Goal: Information Seeking & Learning: Check status

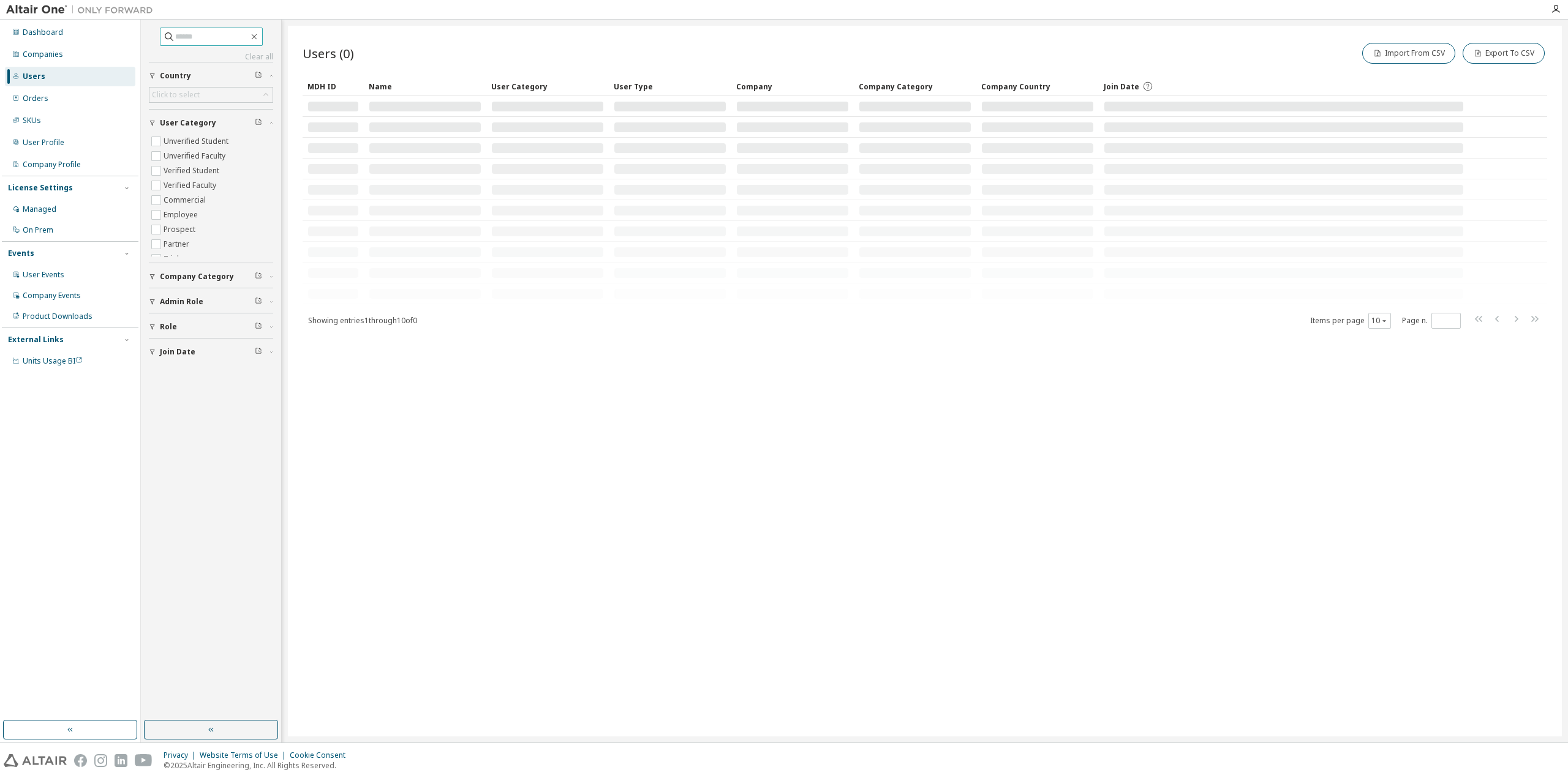
click at [190, 41] on input "text" at bounding box center [212, 37] width 73 height 12
paste input "**********"
type input "**********"
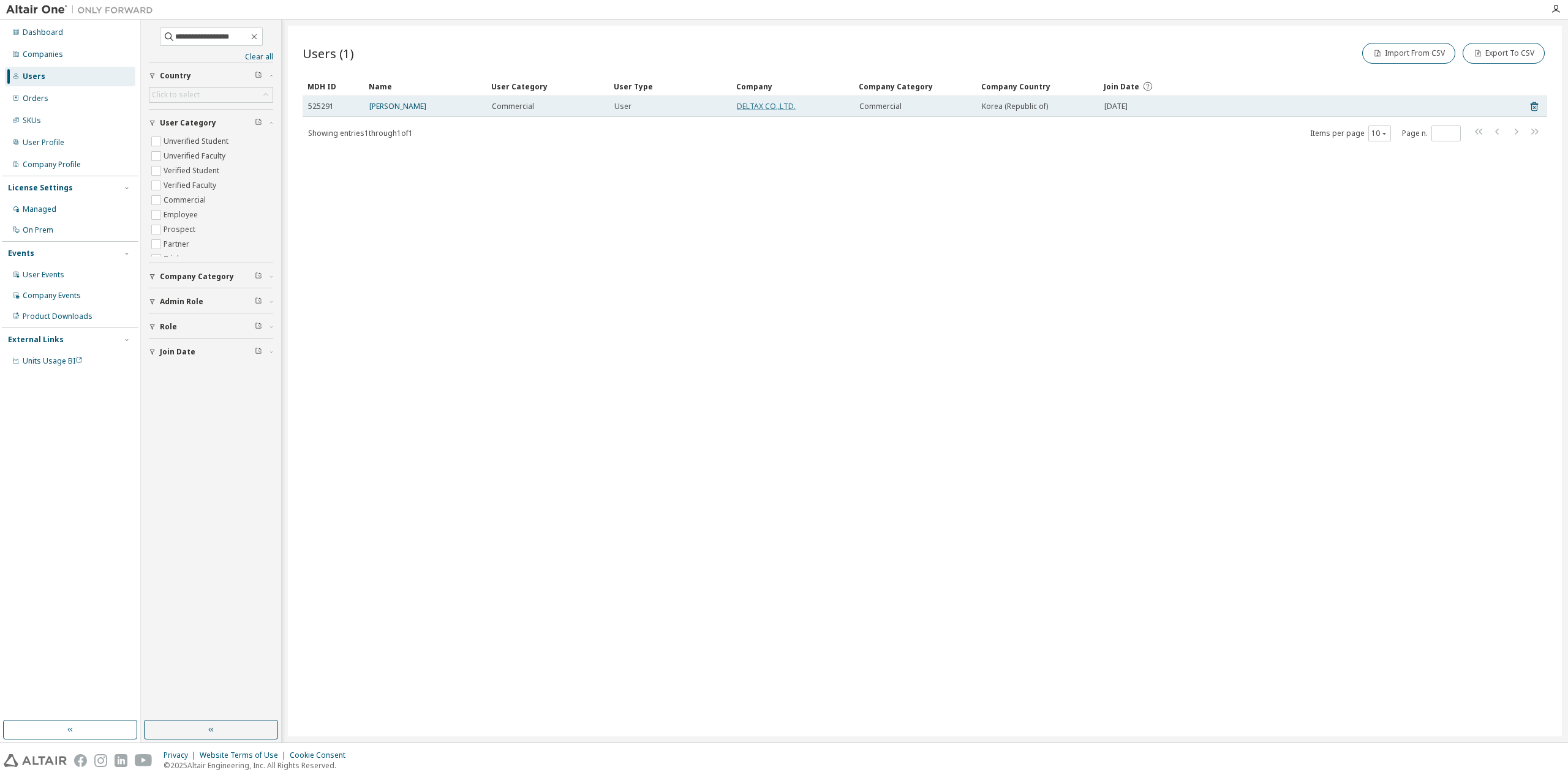
click at [772, 108] on link "DELTAX CO.,LTD." at bounding box center [766, 107] width 59 height 11
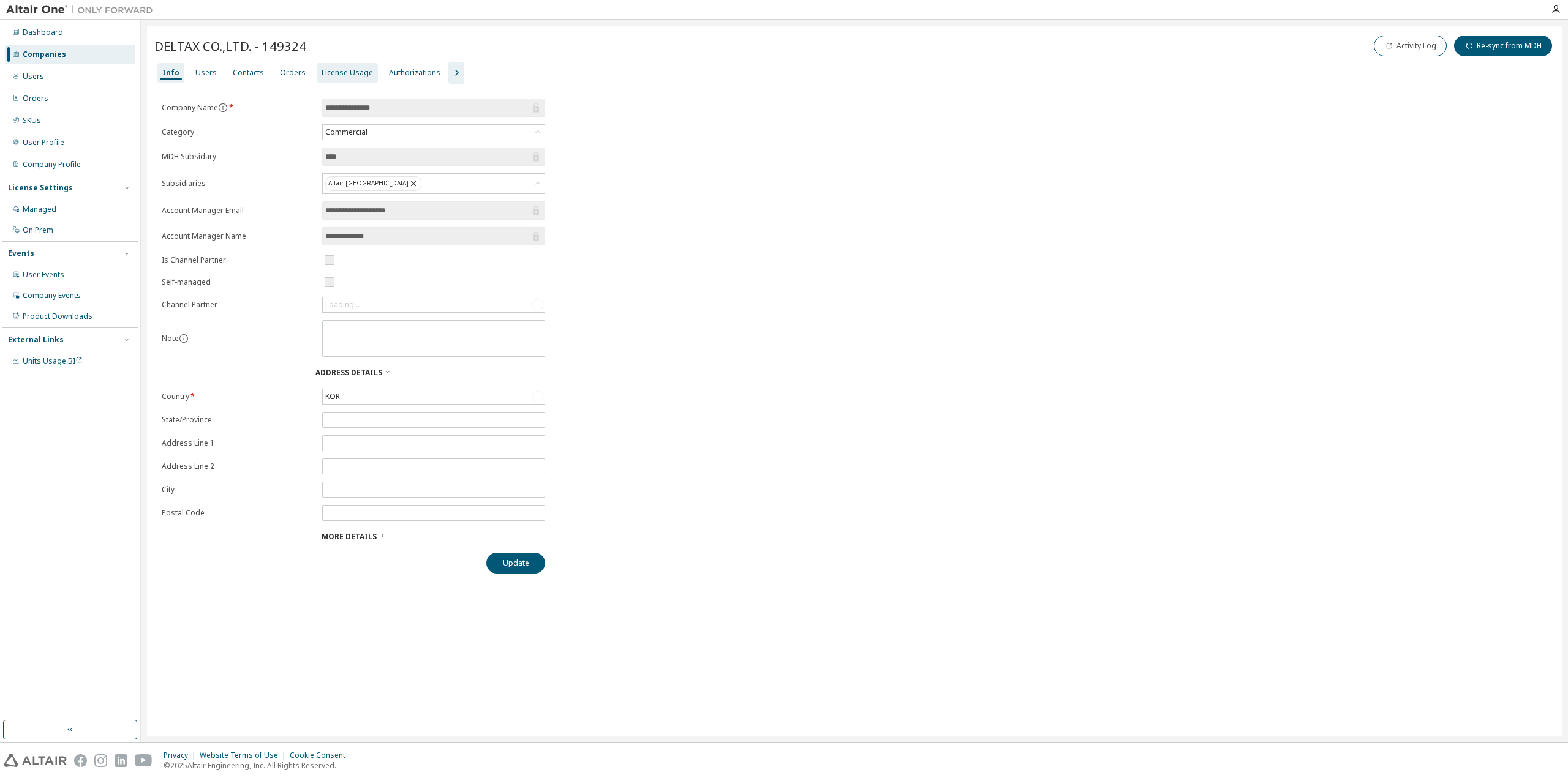
click at [349, 75] on div "License Usage" at bounding box center [347, 73] width 51 height 10
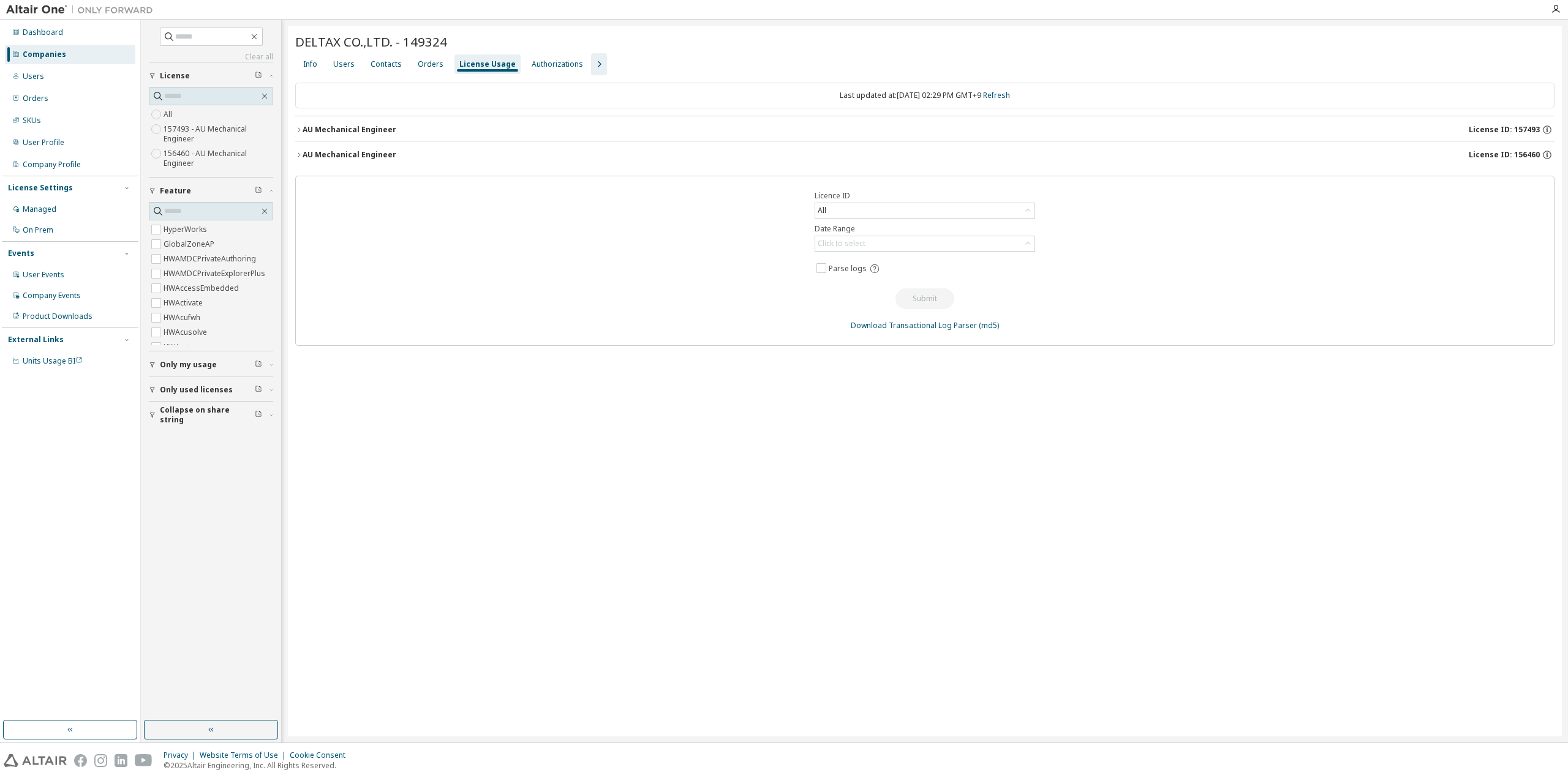
click at [299, 154] on icon "button" at bounding box center [299, 155] width 7 height 7
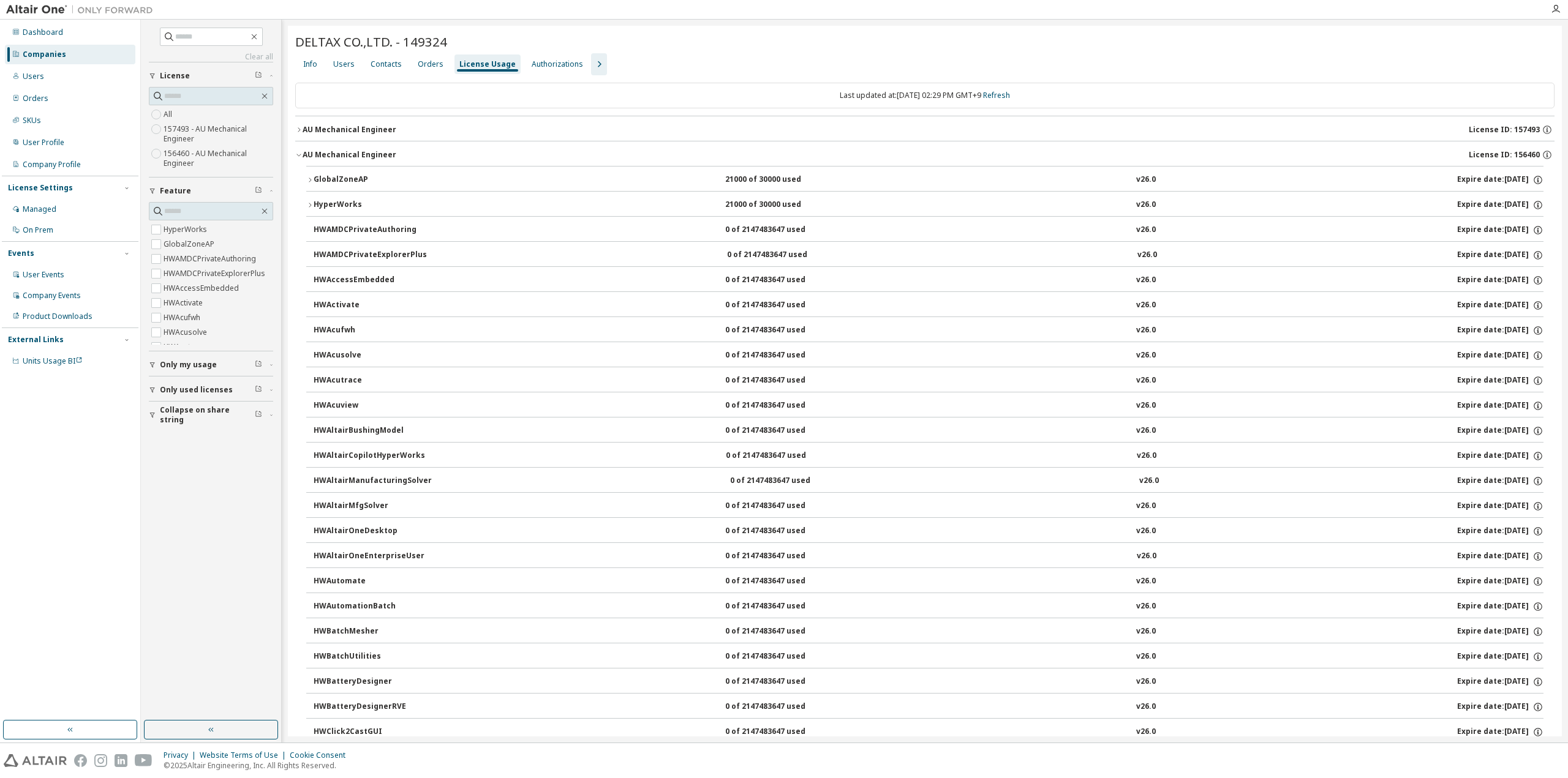
click at [299, 131] on icon "button" at bounding box center [299, 129] width 7 height 7
click at [297, 134] on button "AU Mechanical Engineer License ID: 157493" at bounding box center [925, 129] width 1259 height 27
click at [301, 134] on button "AU Mechanical Engineer License ID: 157493" at bounding box center [925, 129] width 1259 height 27
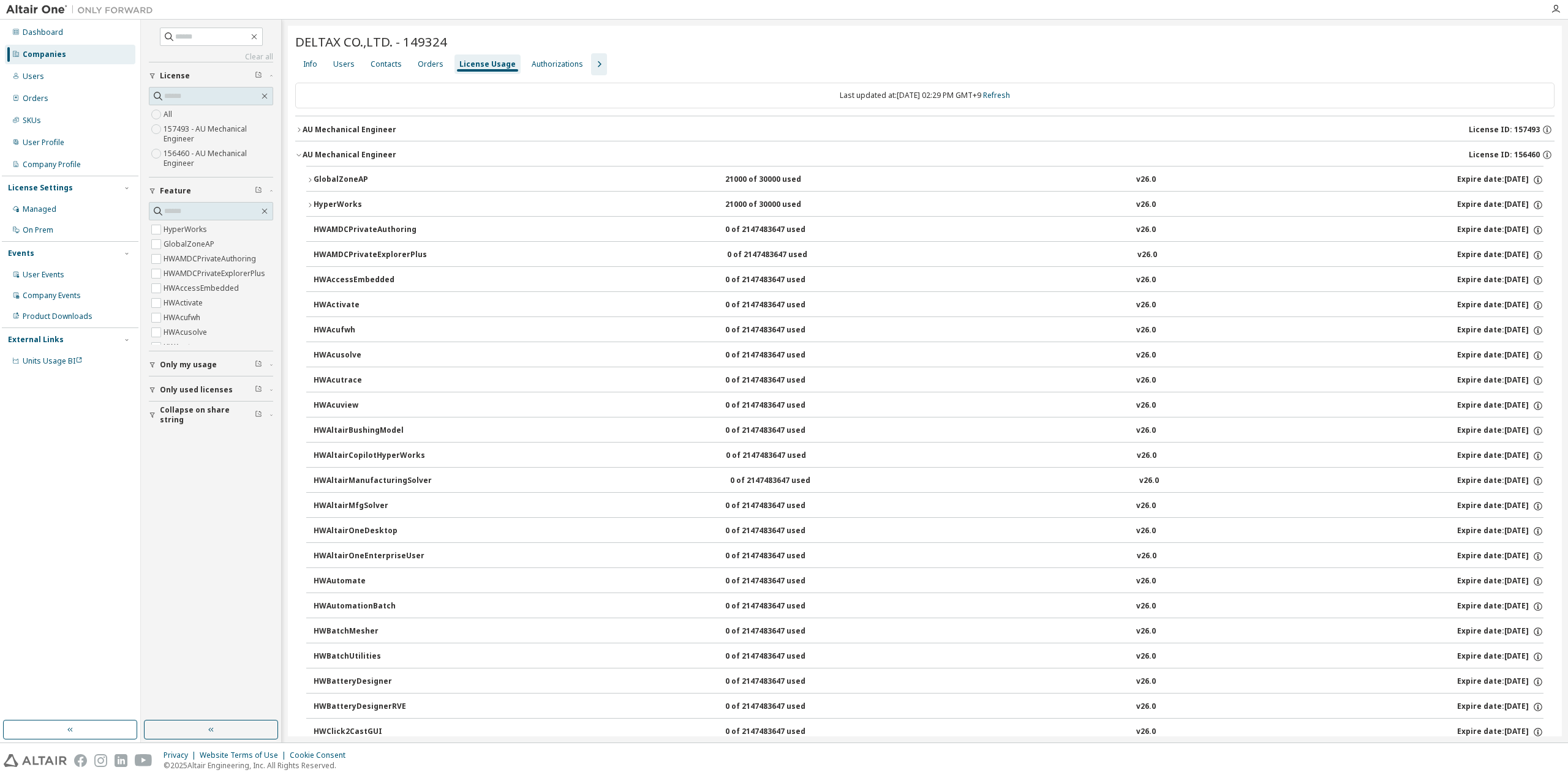
click at [301, 134] on button "AU Mechanical Engineer License ID: 157493" at bounding box center [925, 129] width 1259 height 27
click at [301, 155] on icon "button" at bounding box center [299, 155] width 7 height 7
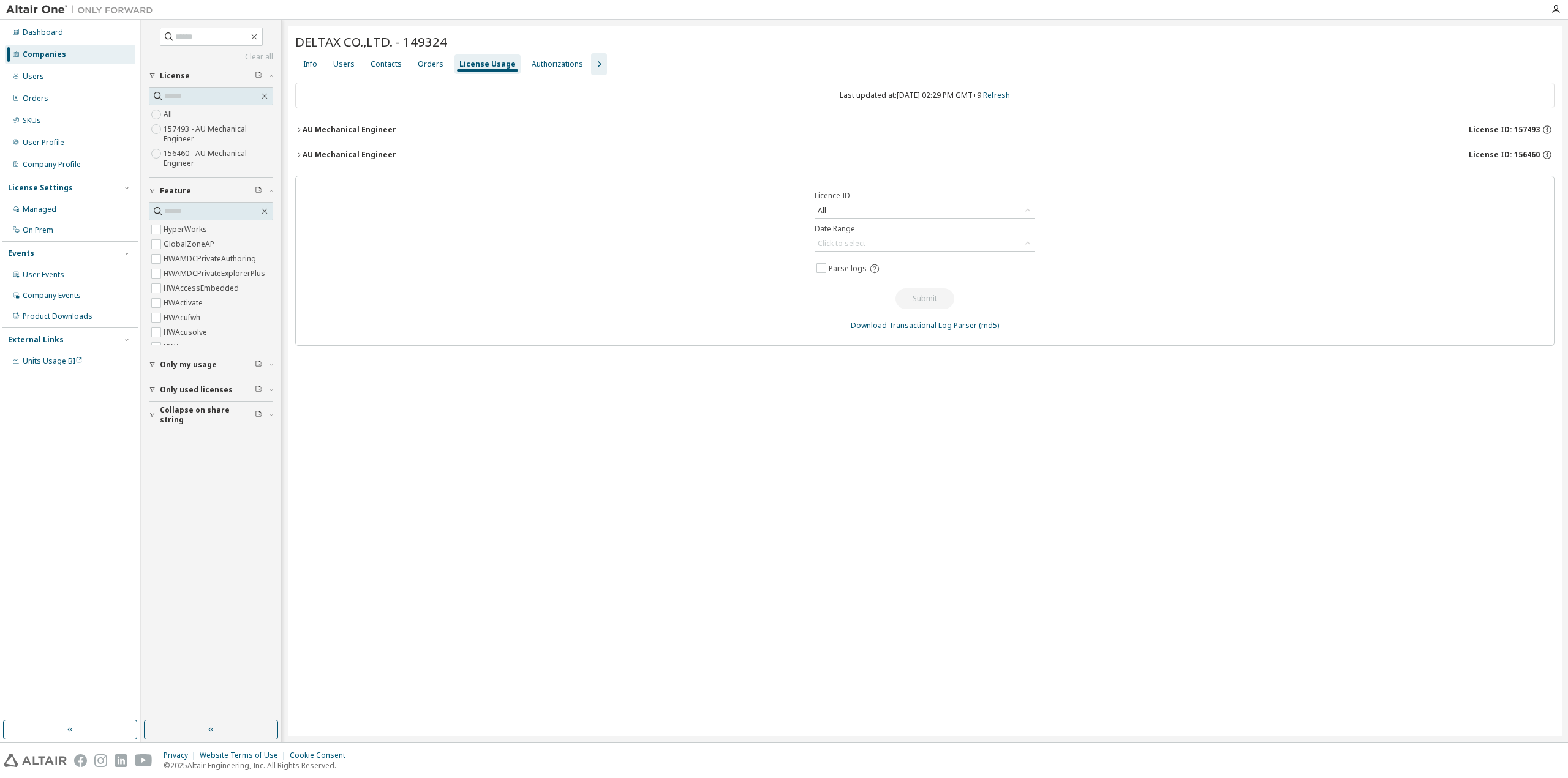
click at [303, 130] on div "AU Mechanical Engineer" at bounding box center [349, 129] width 94 height 10
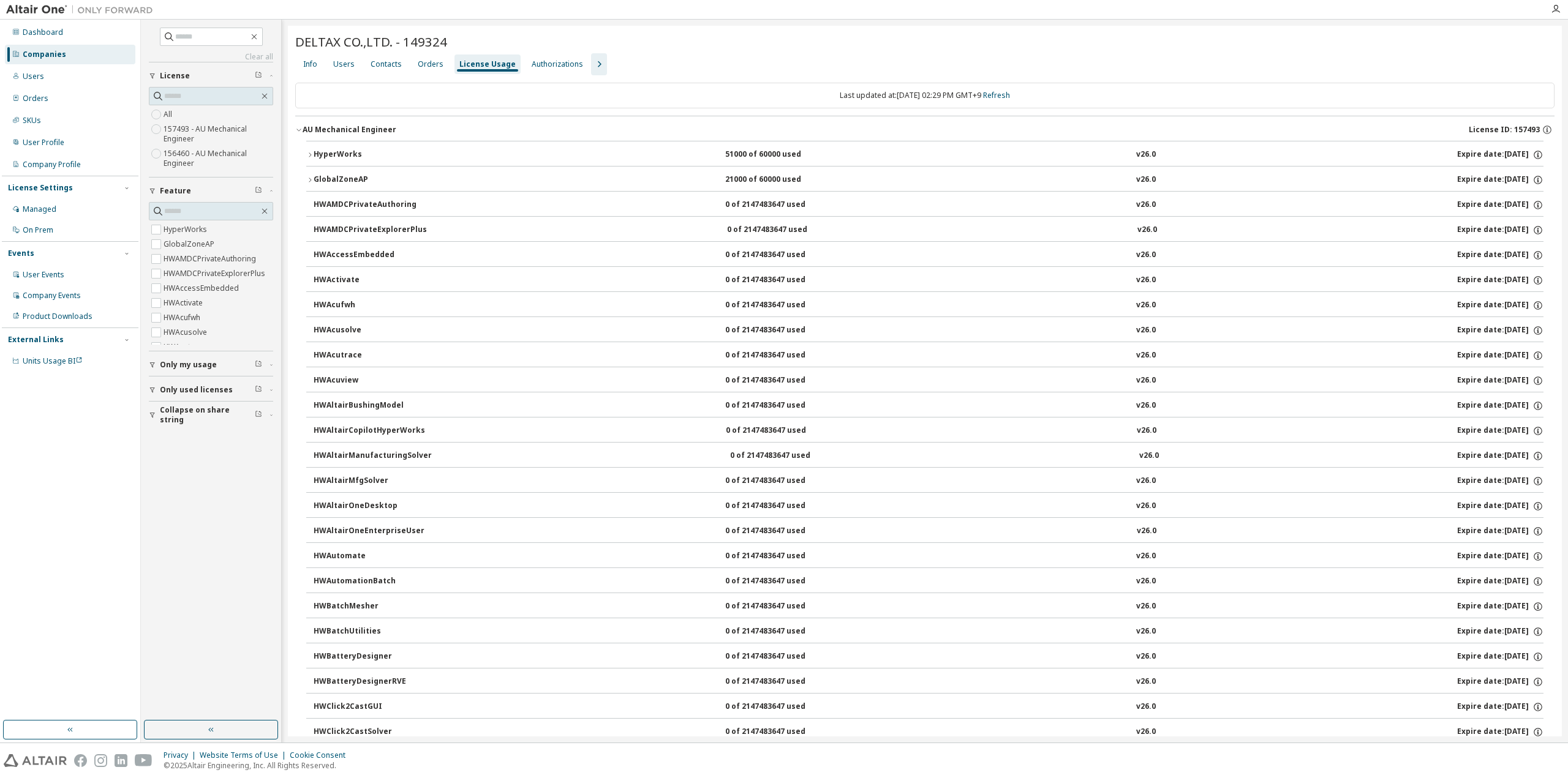
click at [312, 183] on button "GlobalZoneAP 21000 of 60000 used v26.0 Expire date: [DATE]" at bounding box center [924, 180] width 1237 height 27
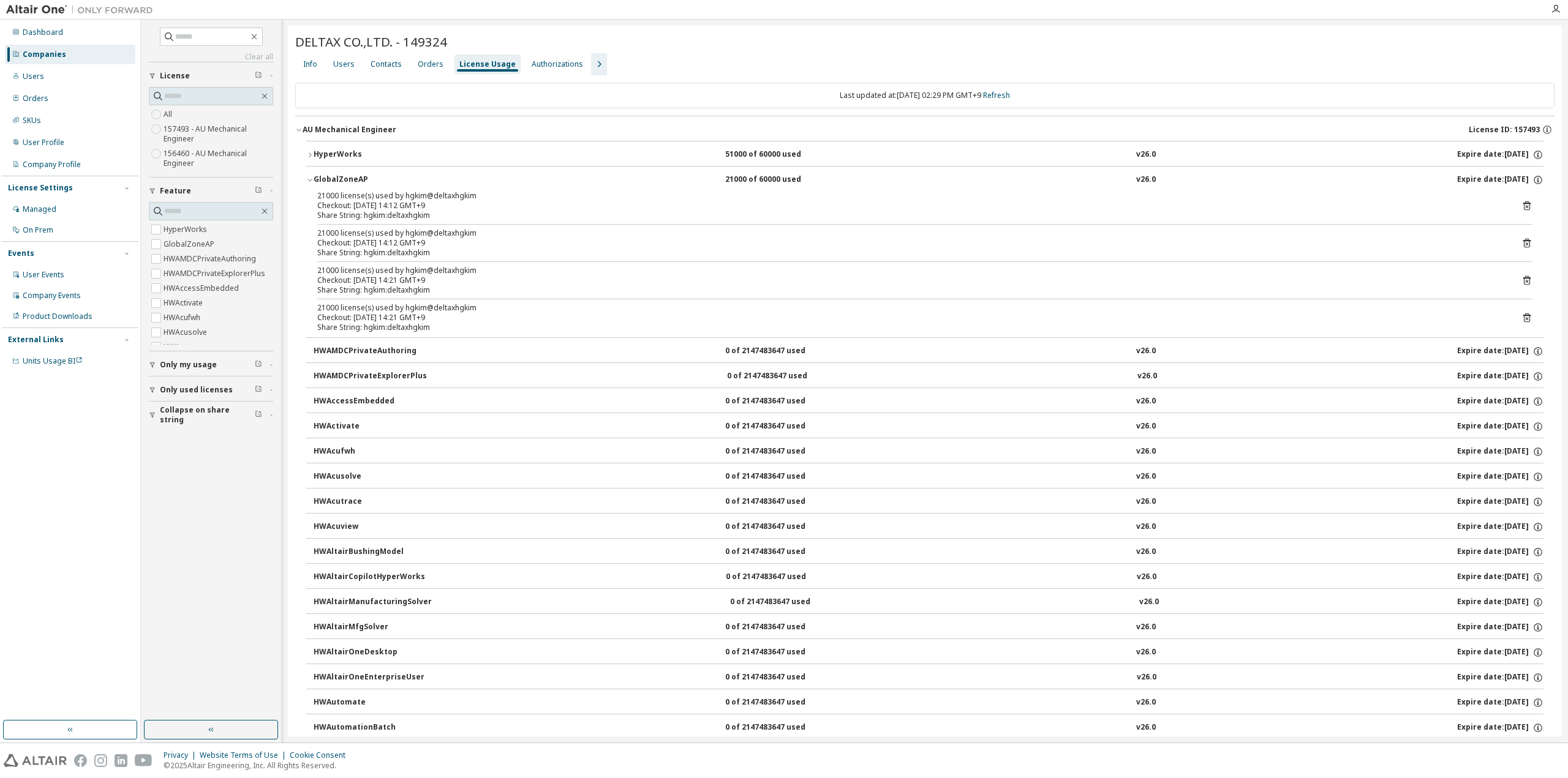
click at [311, 180] on icon "button" at bounding box center [309, 179] width 7 height 7
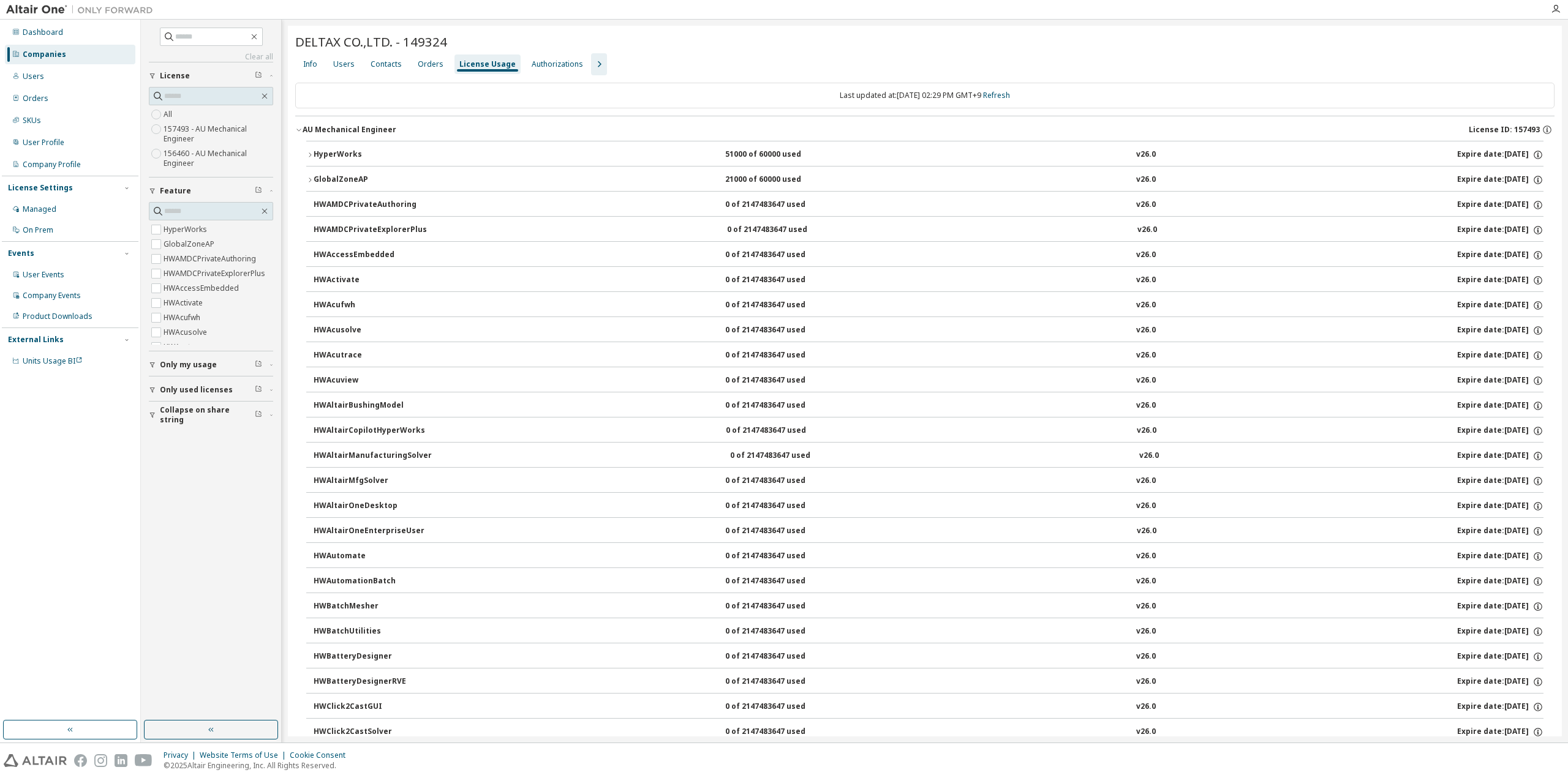
click at [312, 157] on icon "button" at bounding box center [309, 155] width 7 height 7
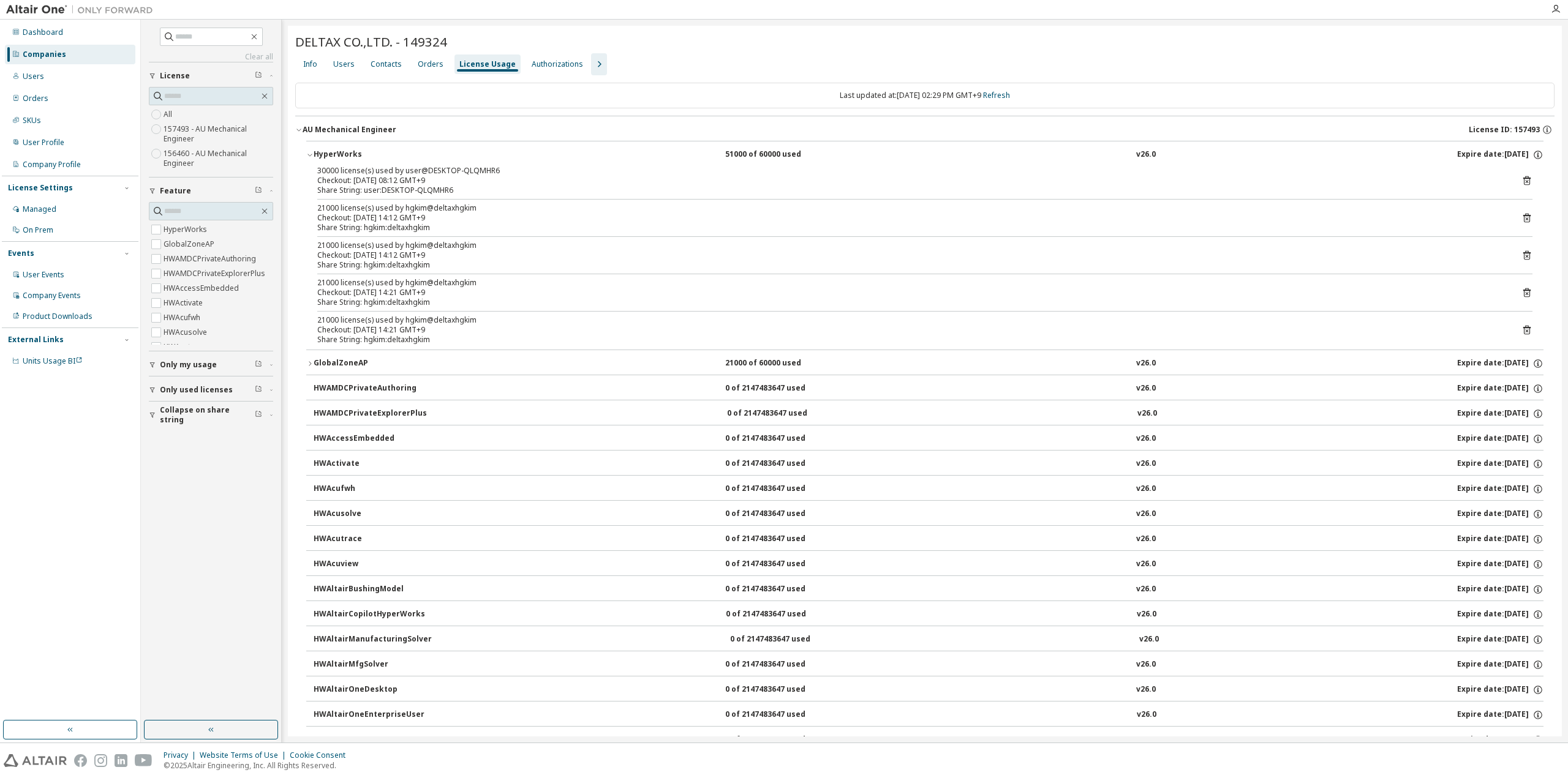
click at [312, 157] on icon "button" at bounding box center [309, 155] width 7 height 7
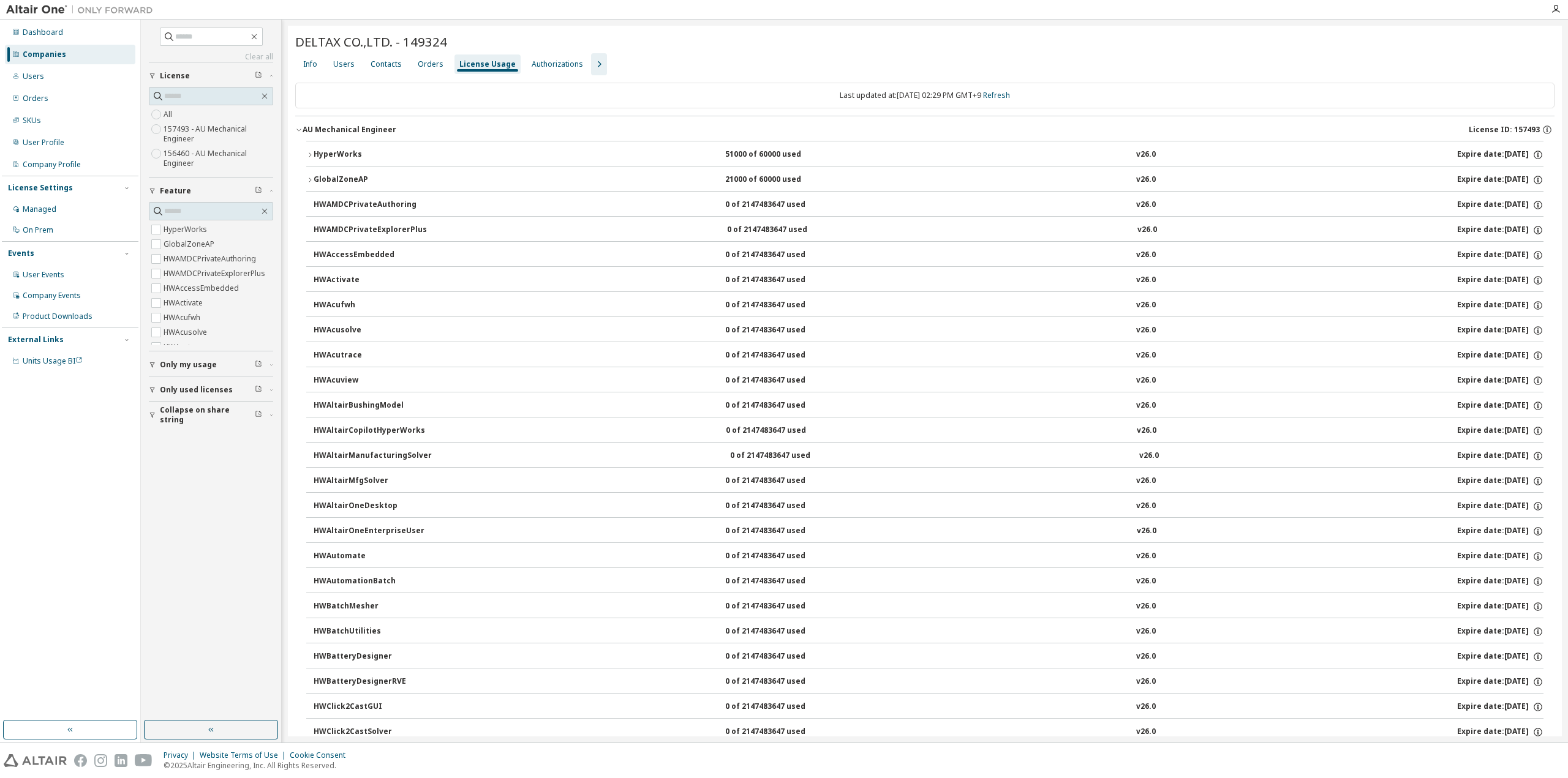
click at [302, 130] on icon "button" at bounding box center [299, 129] width 7 height 7
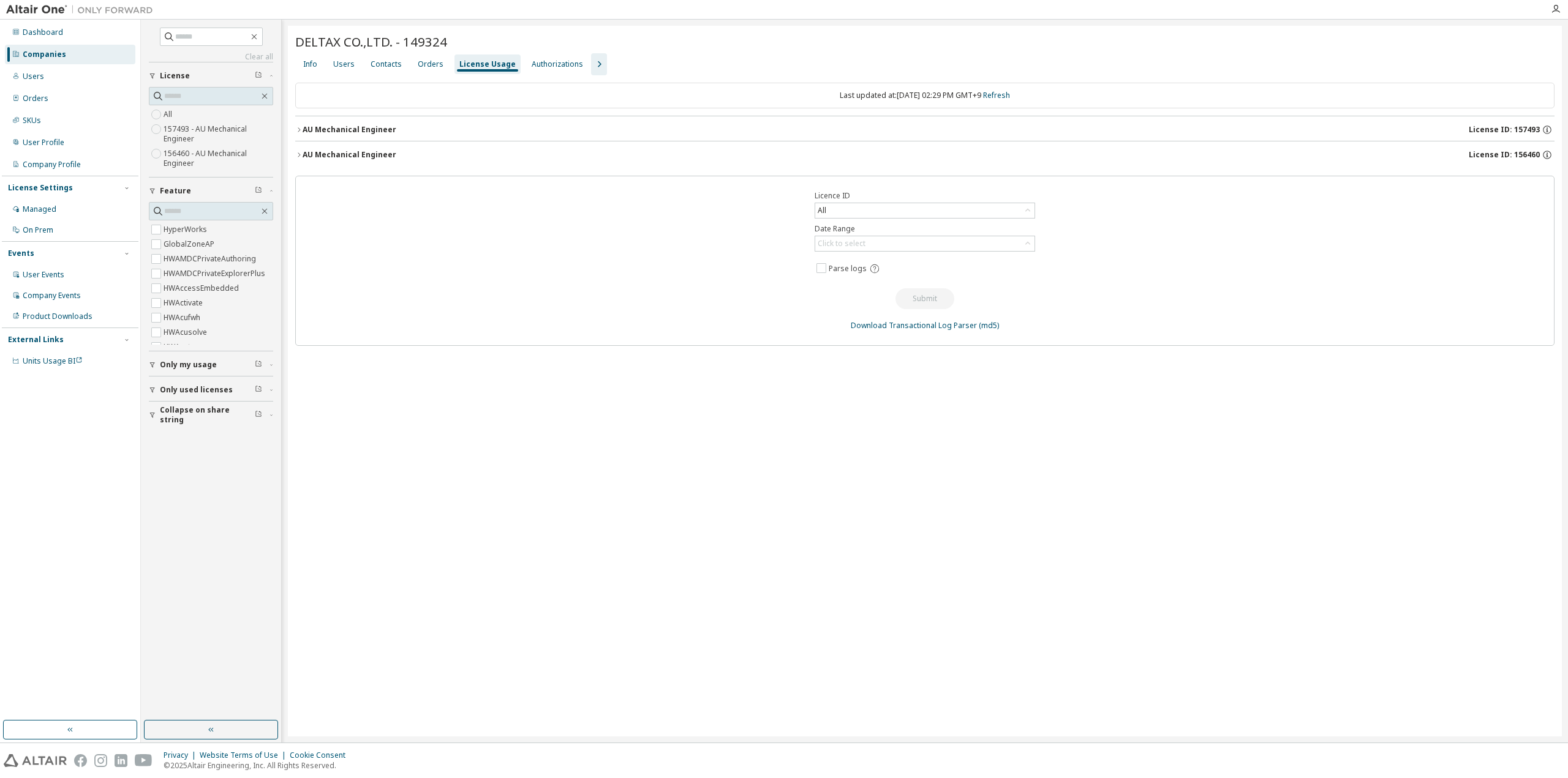
click at [300, 154] on icon "button" at bounding box center [299, 155] width 7 height 7
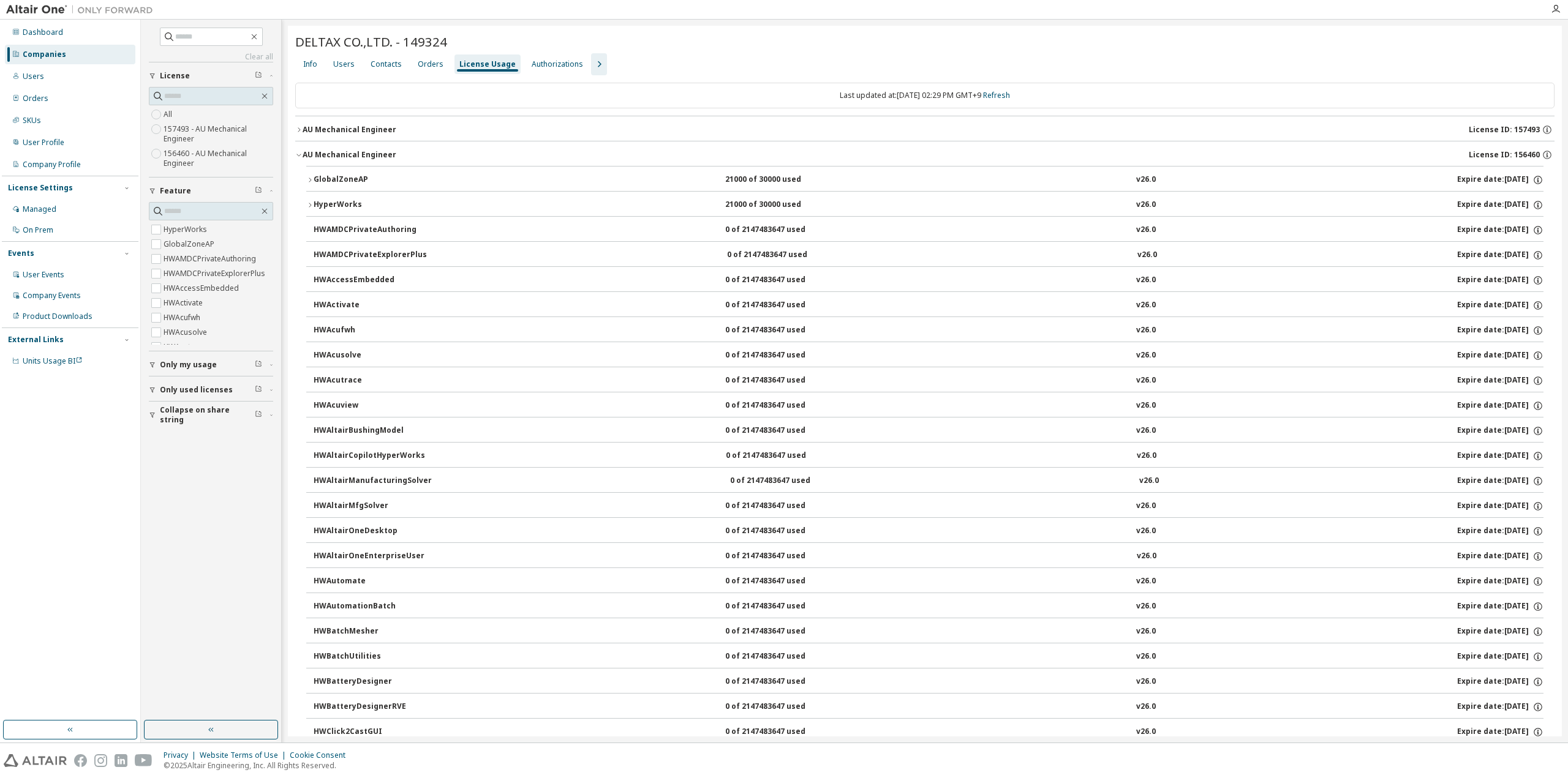
click at [309, 183] on button "GlobalZoneAP 21000 of 30000 used v26.0 Expire date: [DATE]" at bounding box center [924, 180] width 1237 height 27
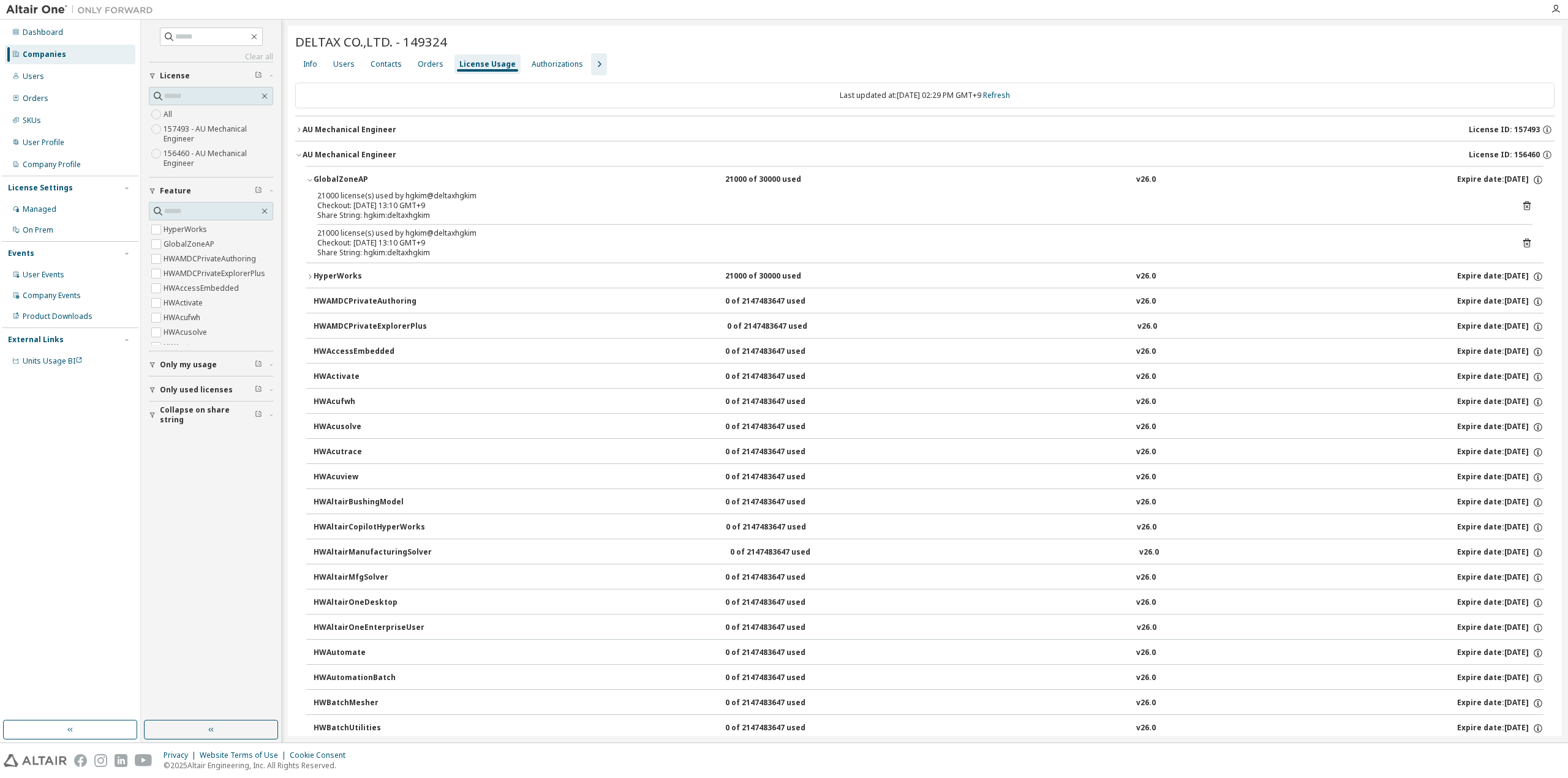
drag, startPoint x: 400, startPoint y: 200, endPoint x: 462, endPoint y: 200, distance: 62.0
click at [462, 201] on div "Checkout: [DATE] 13:10 GMT+9" at bounding box center [910, 205] width 1186 height 10
drag, startPoint x: 399, startPoint y: 239, endPoint x: 440, endPoint y: 244, distance: 41.3
click at [446, 245] on div "Checkout: [DATE] 13:10 GMT+9" at bounding box center [910, 243] width 1186 height 10
click at [307, 177] on icon "button" at bounding box center [309, 179] width 7 height 7
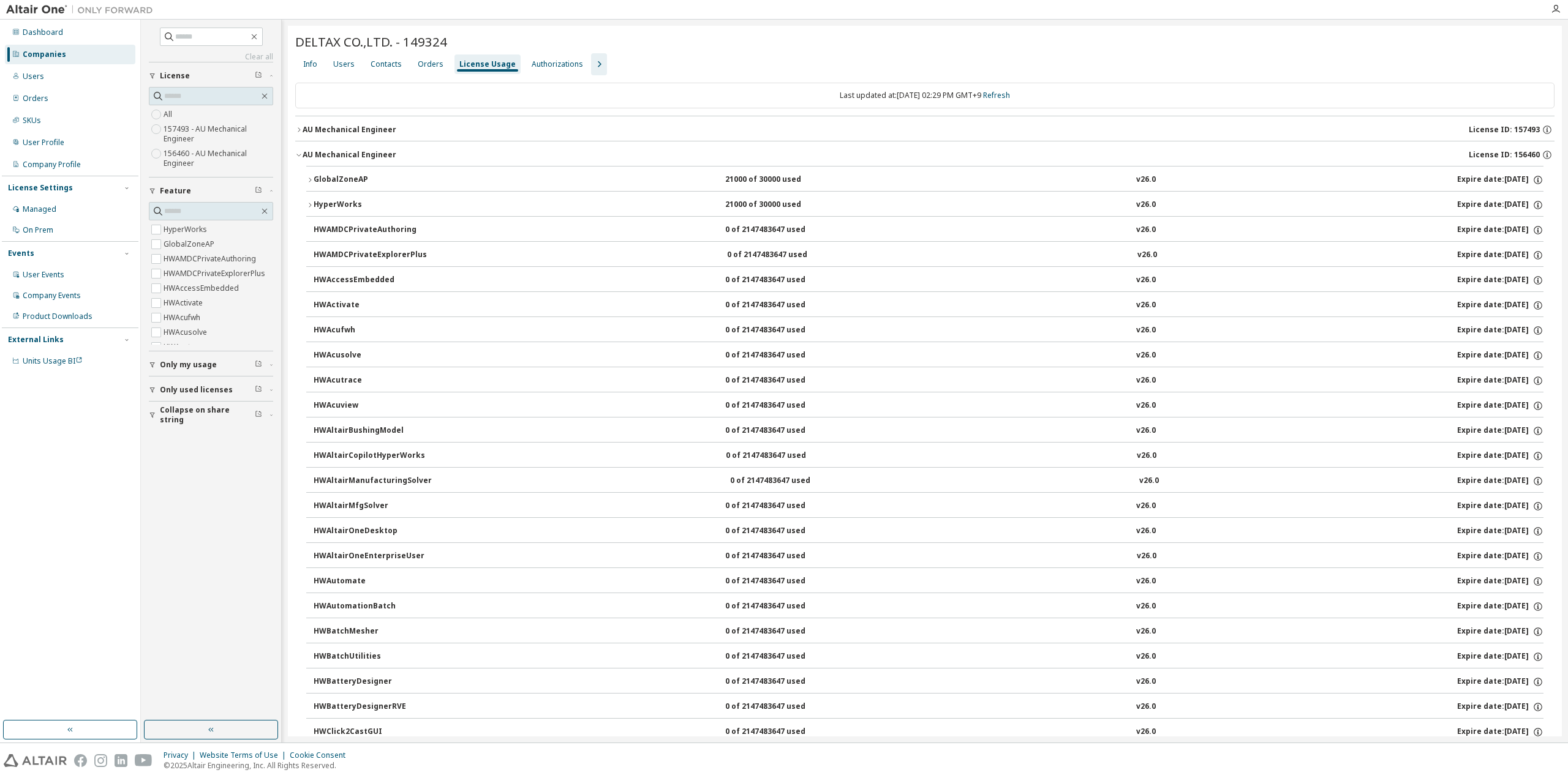
click at [299, 156] on icon "button" at bounding box center [299, 155] width 7 height 7
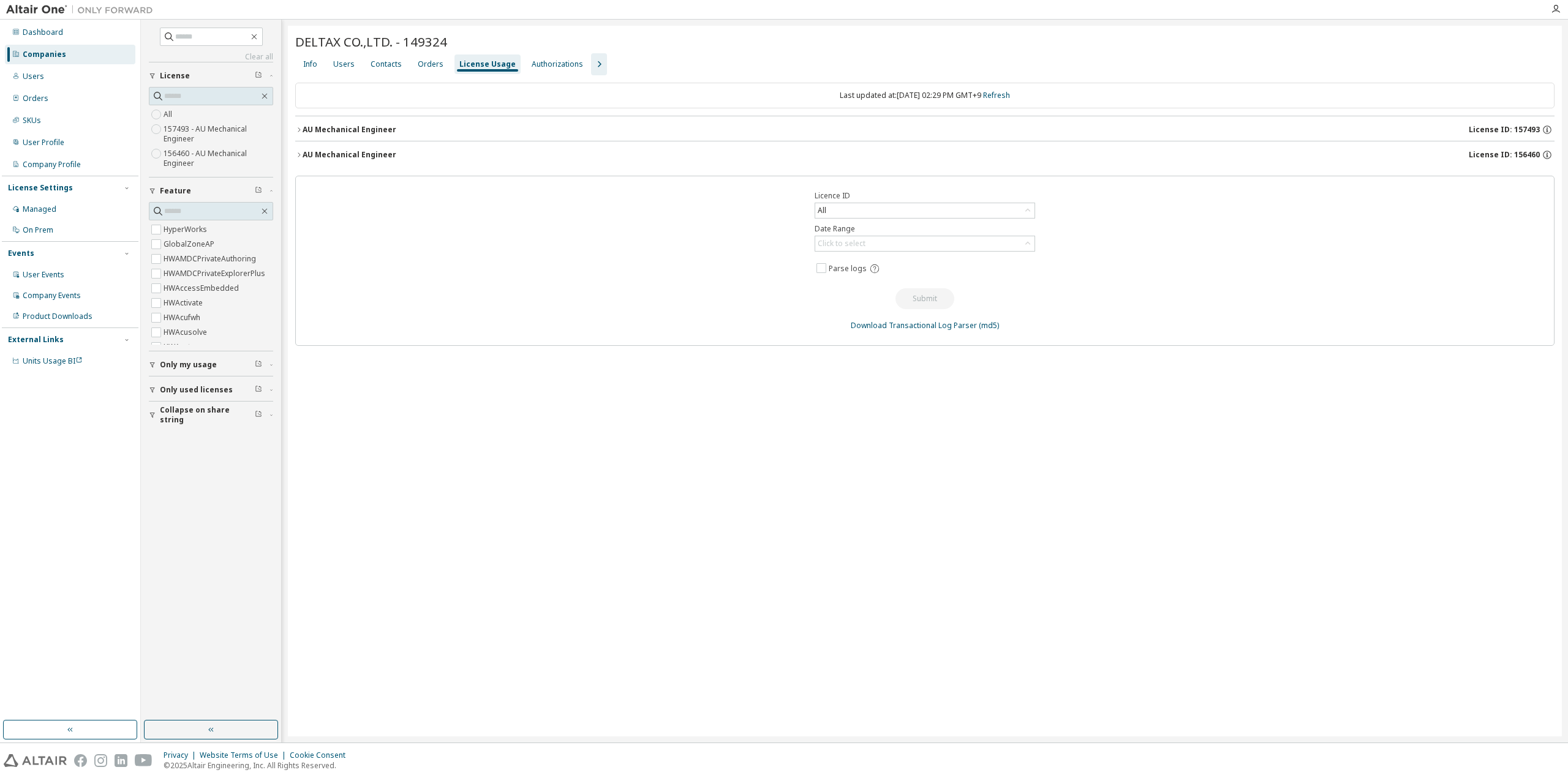
click at [299, 128] on icon "button" at bounding box center [299, 129] width 7 height 7
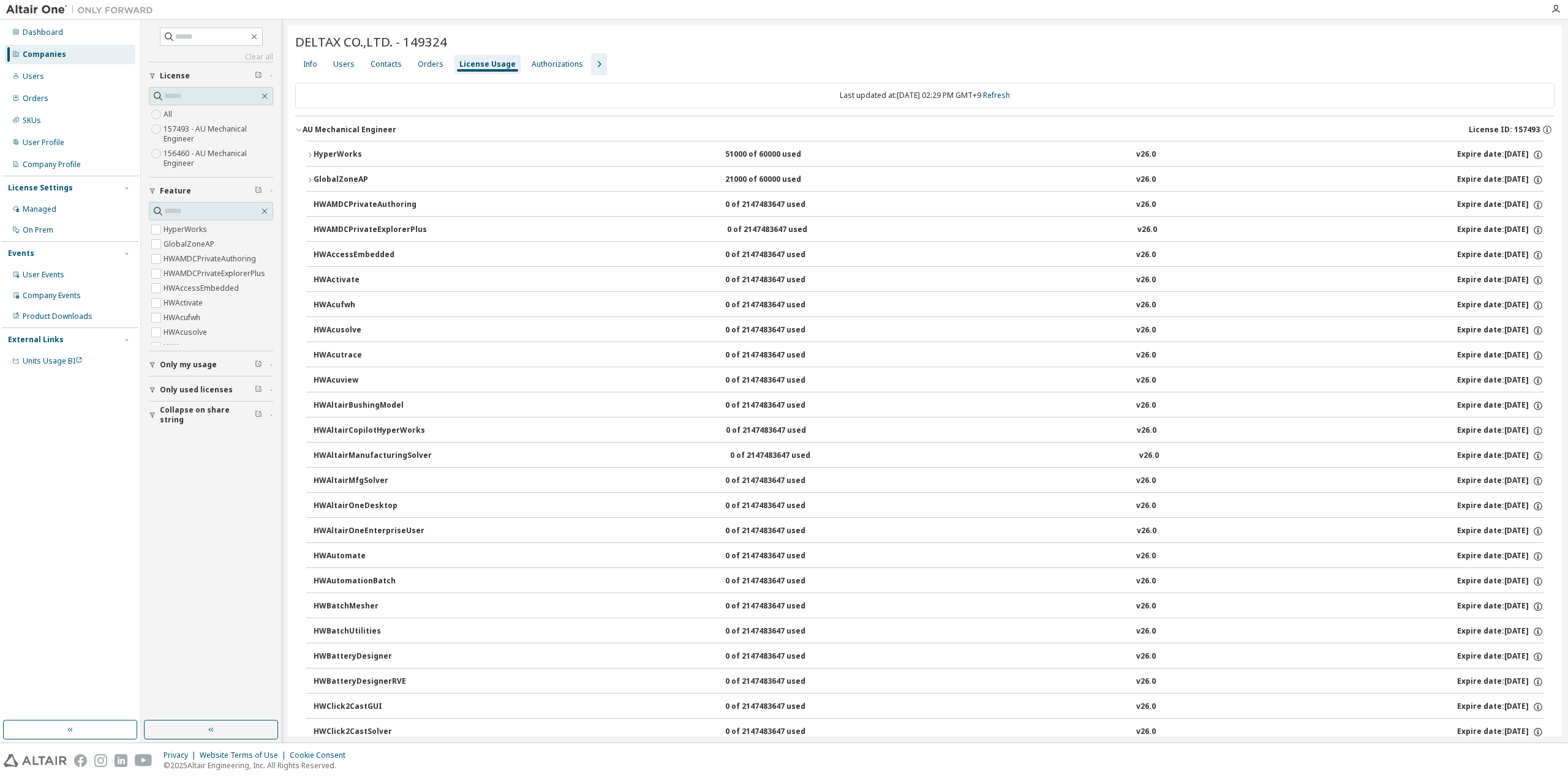
click at [310, 176] on icon "button" at bounding box center [309, 179] width 7 height 7
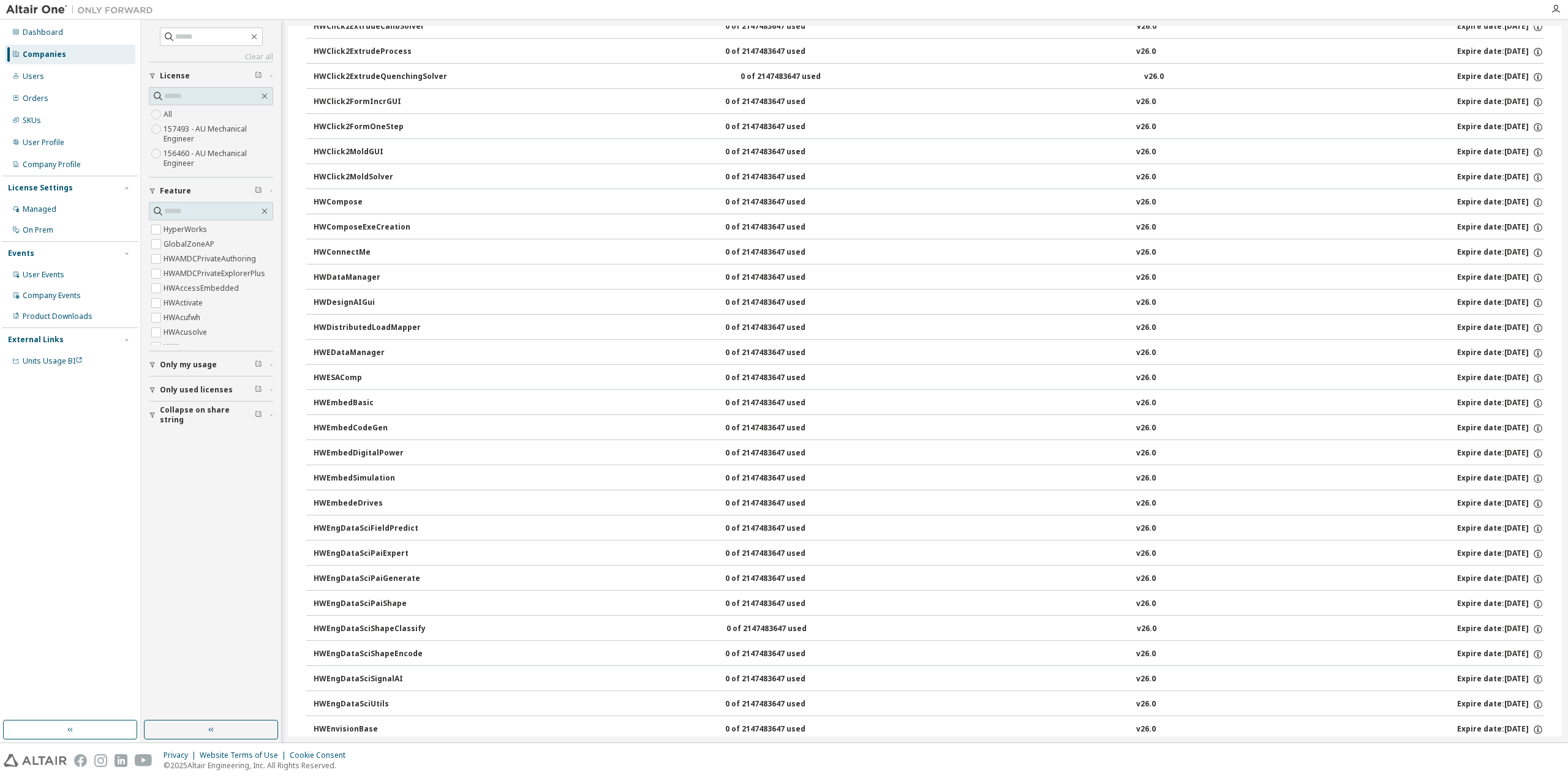
scroll to position [4595, 0]
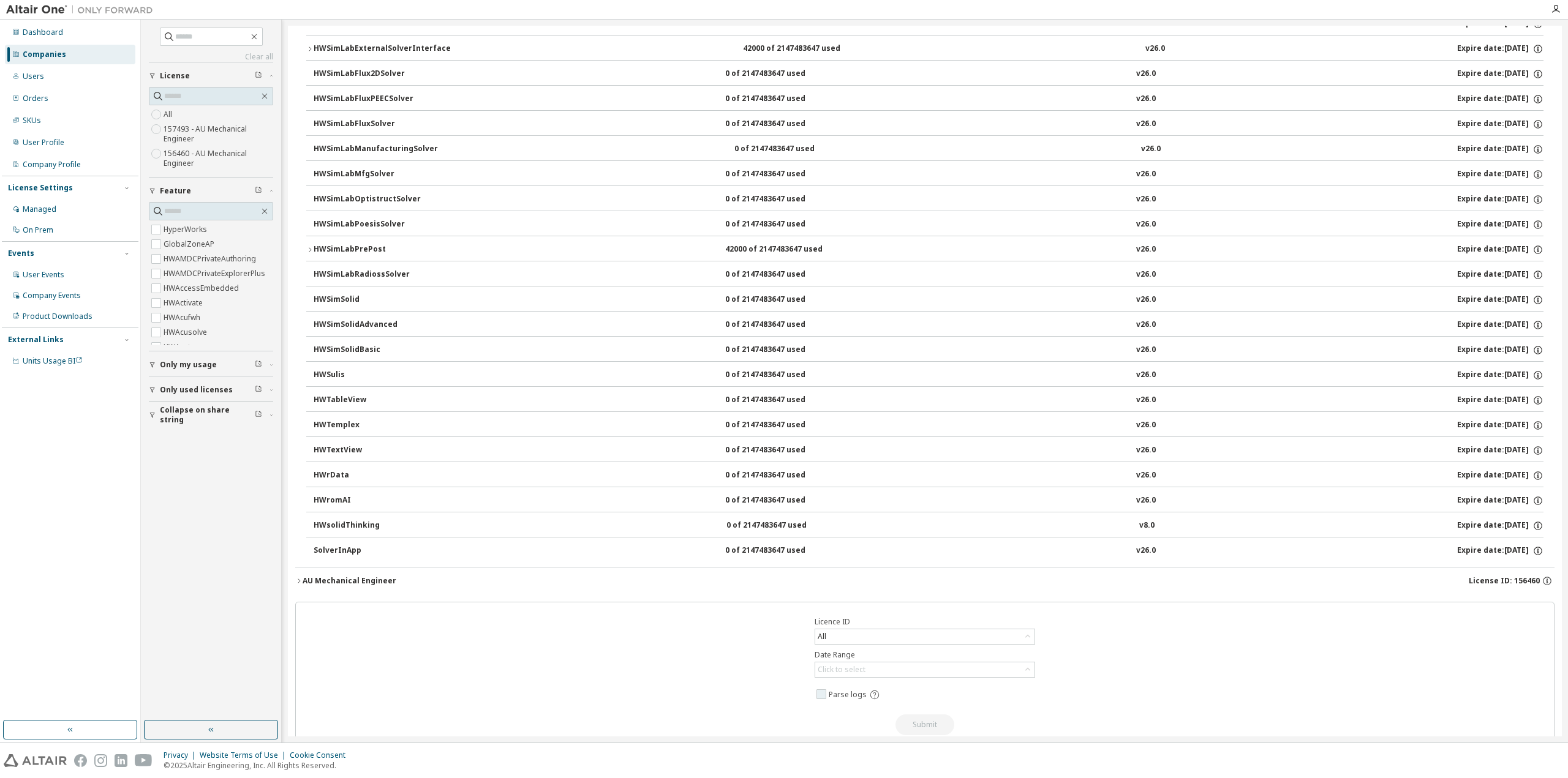
drag, startPoint x: 1002, startPoint y: 66, endPoint x: 863, endPoint y: 655, distance: 605.2
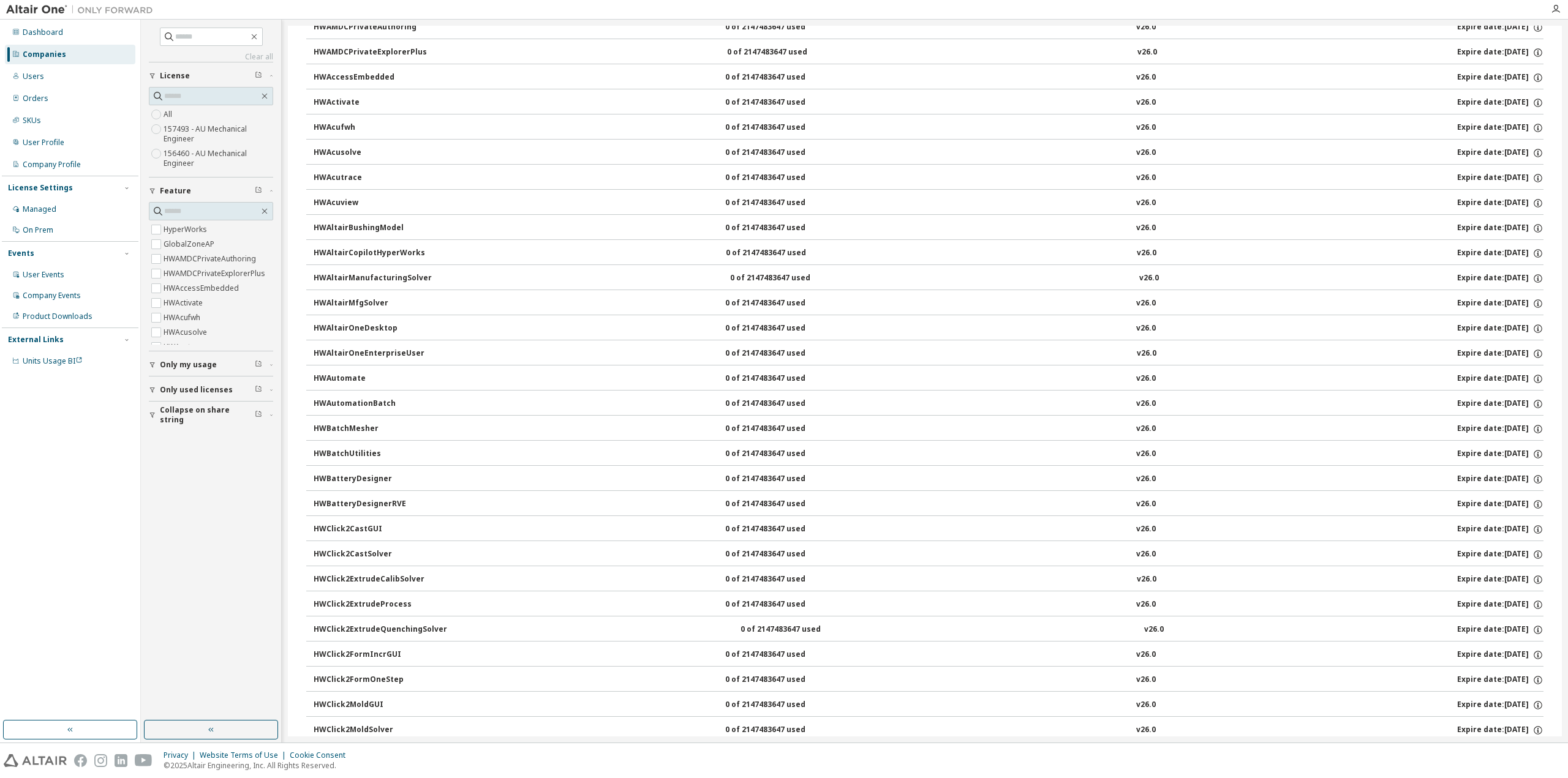
scroll to position [0, 0]
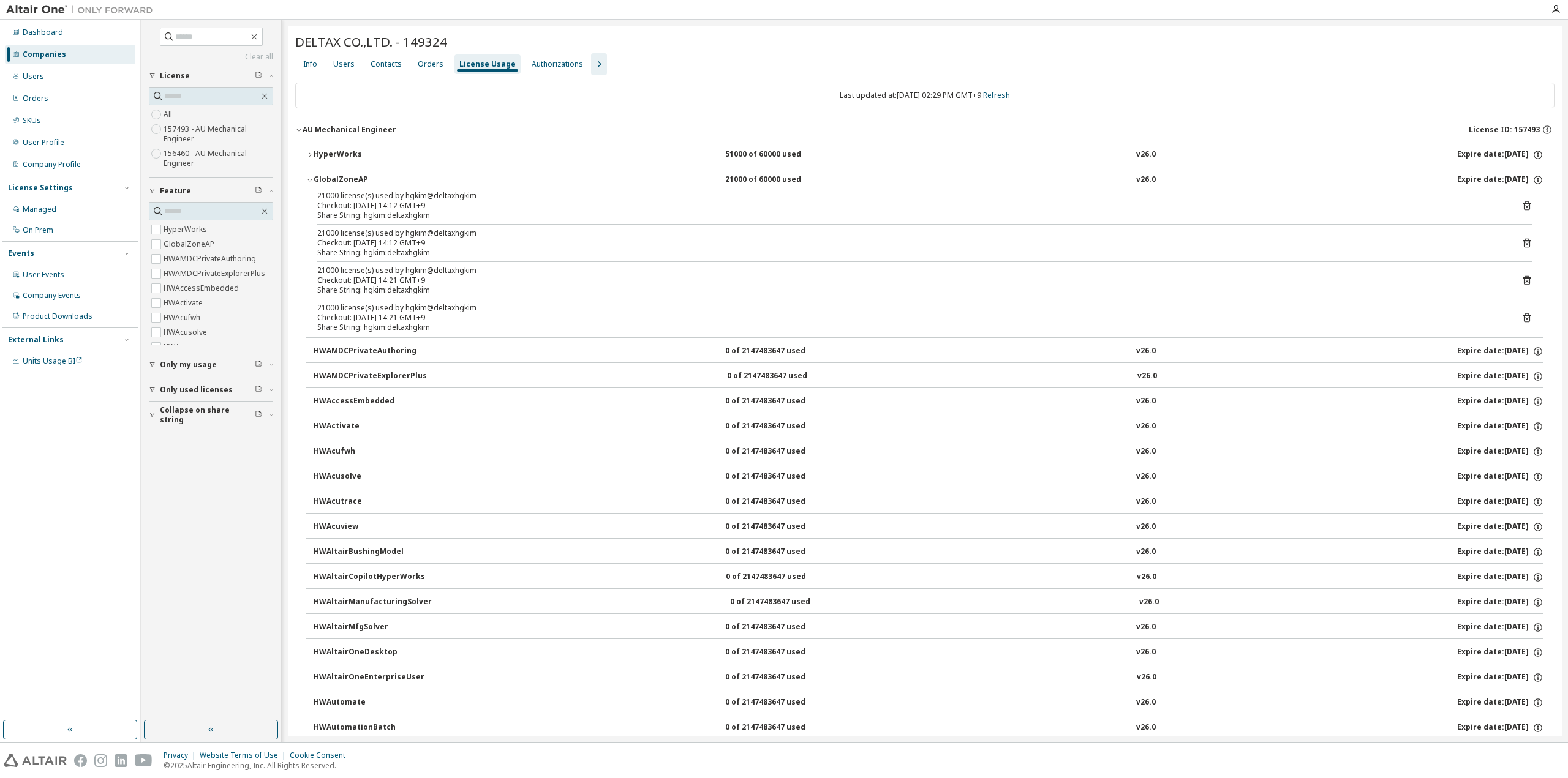
drag, startPoint x: 719, startPoint y: 627, endPoint x: 758, endPoint y: 153, distance: 475.6
drag, startPoint x: 398, startPoint y: 208, endPoint x: 450, endPoint y: 315, distance: 119.0
click at [450, 315] on div "21000 license(s) used by hgkim@deltaxhgkim Checkout: [DATE] 14:12 GMT+9 Share S…" at bounding box center [924, 264] width 1237 height 146
click at [450, 315] on div "Checkout: [DATE] 14:21 GMT+9" at bounding box center [910, 317] width 1186 height 10
click at [309, 179] on icon "button" at bounding box center [309, 179] width 7 height 7
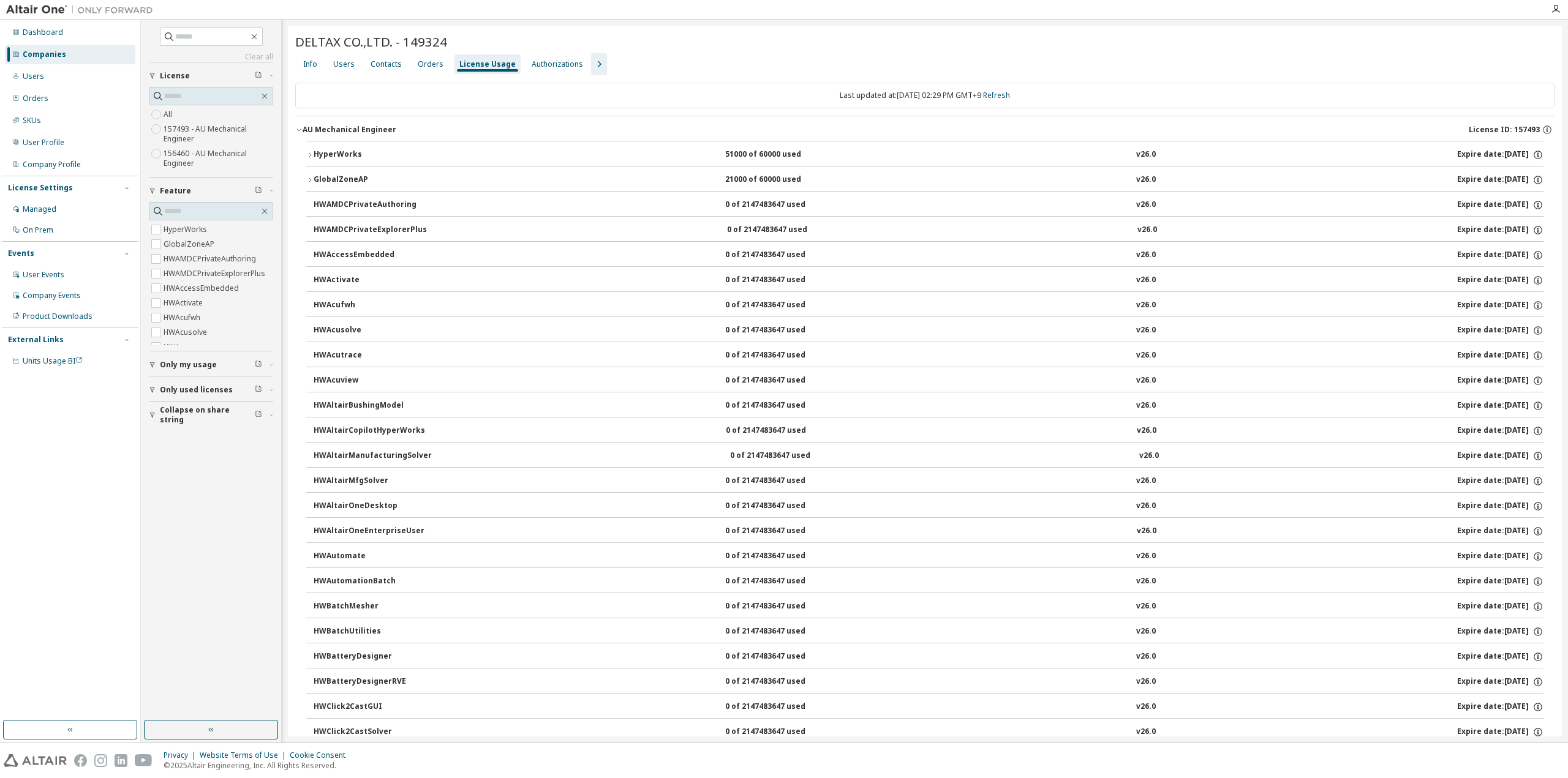
click at [309, 157] on icon "button" at bounding box center [309, 155] width 7 height 7
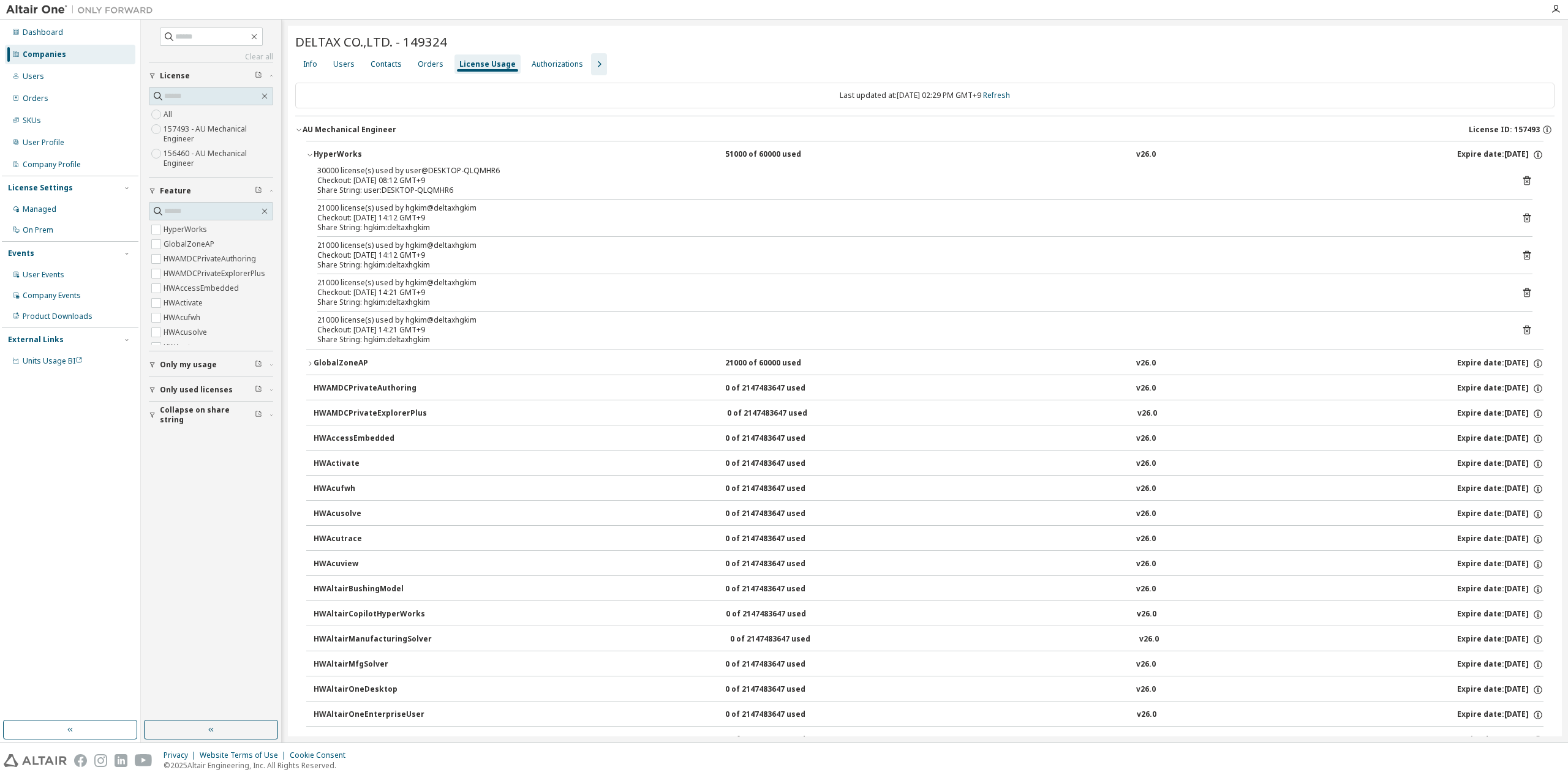
click at [309, 157] on icon "button" at bounding box center [309, 155] width 7 height 7
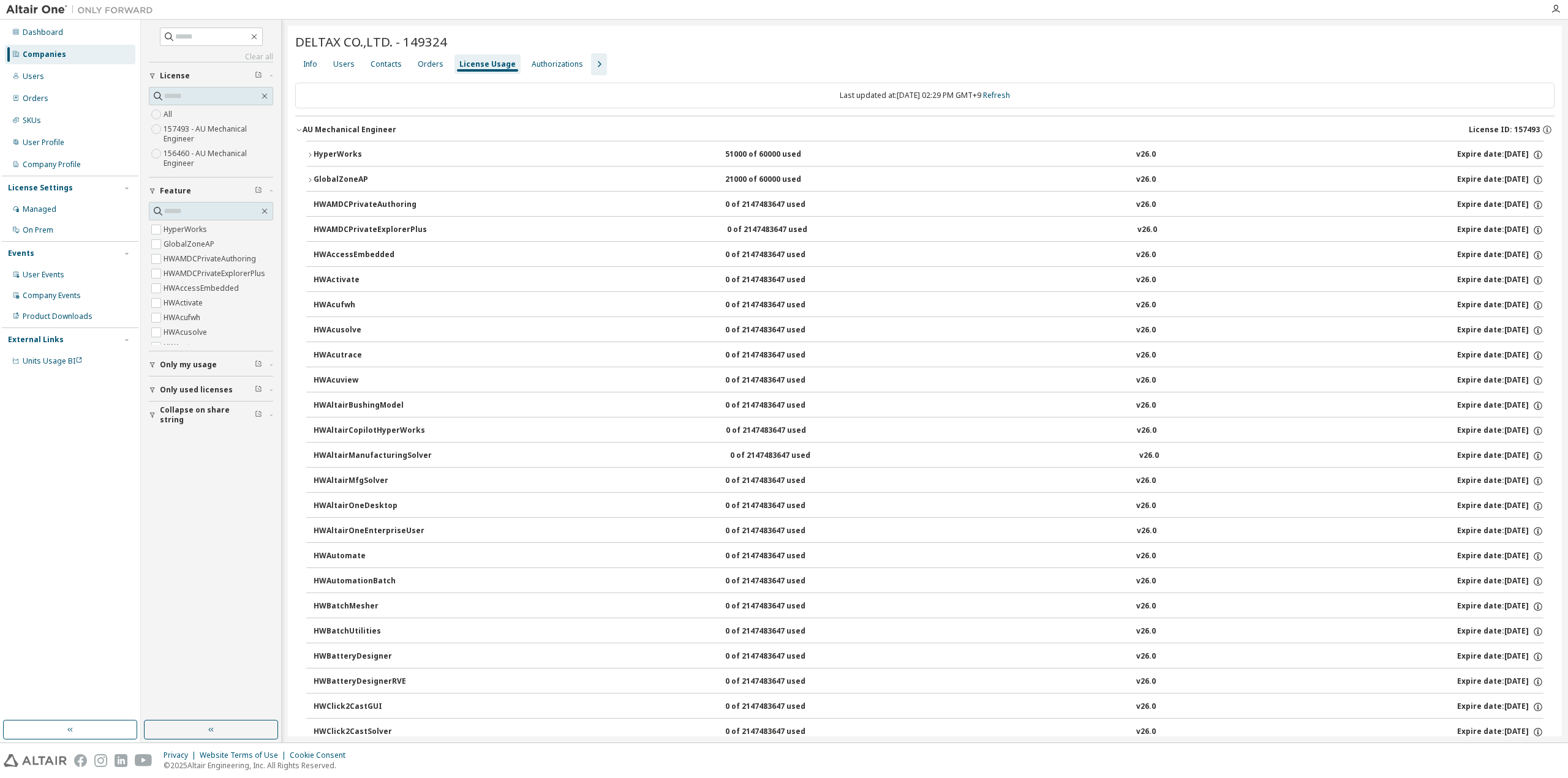
click at [311, 180] on icon "button" at bounding box center [309, 179] width 7 height 7
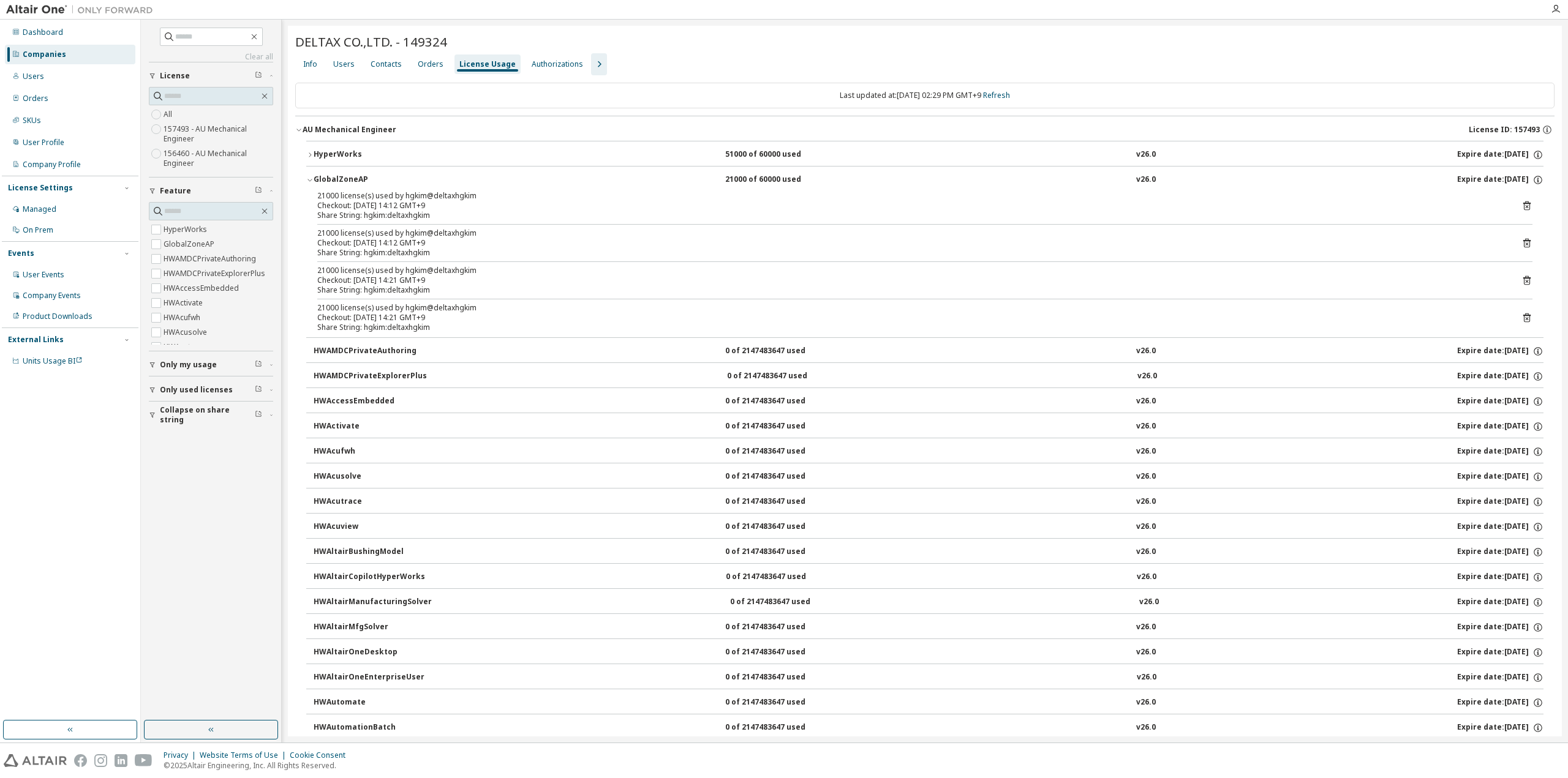
click at [311, 180] on icon "button" at bounding box center [309, 179] width 7 height 7
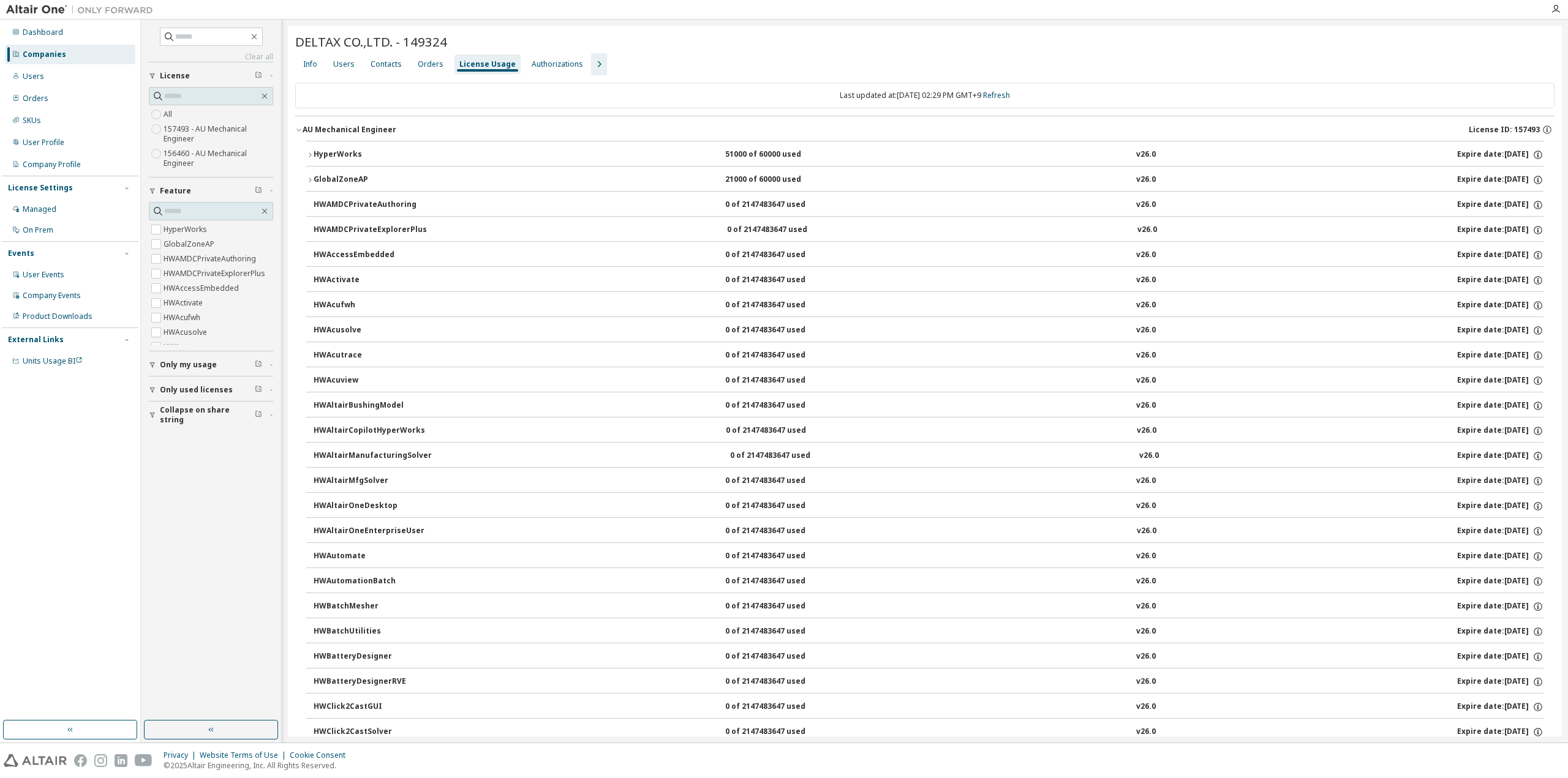
click at [315, 153] on div "HyperWorks" at bounding box center [368, 155] width 110 height 11
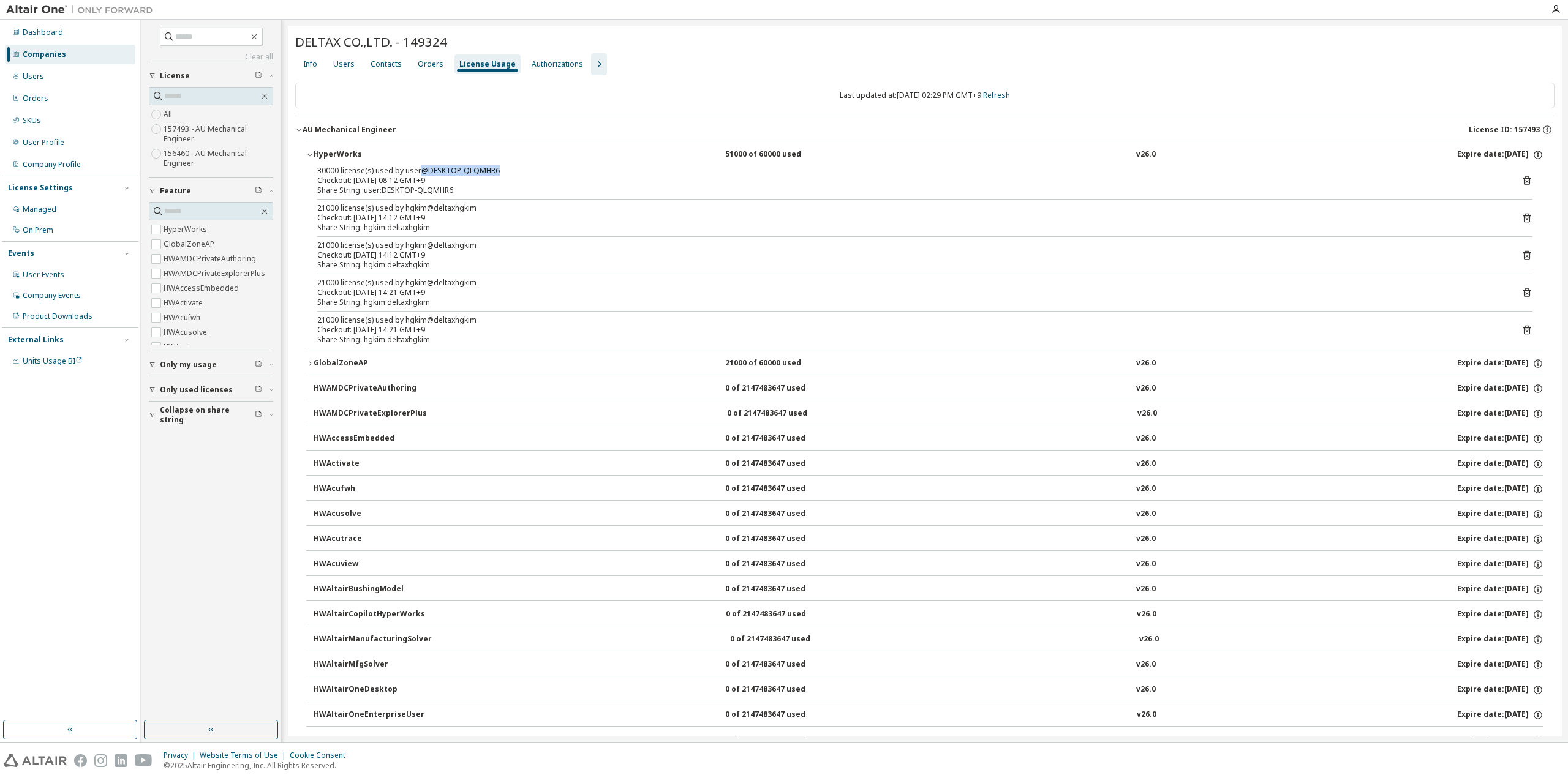
drag, startPoint x: 418, startPoint y: 169, endPoint x: 539, endPoint y: 169, distance: 121.0
click at [539, 169] on div "30000 license(s) used by user@DESKTOP-QLQMHR6" at bounding box center [910, 171] width 1186 height 10
drag, startPoint x: 422, startPoint y: 171, endPoint x: 514, endPoint y: 171, distance: 92.0
click at [514, 171] on div "30000 license(s) used by user@DESKTOP-QLQMHR6" at bounding box center [910, 171] width 1186 height 10
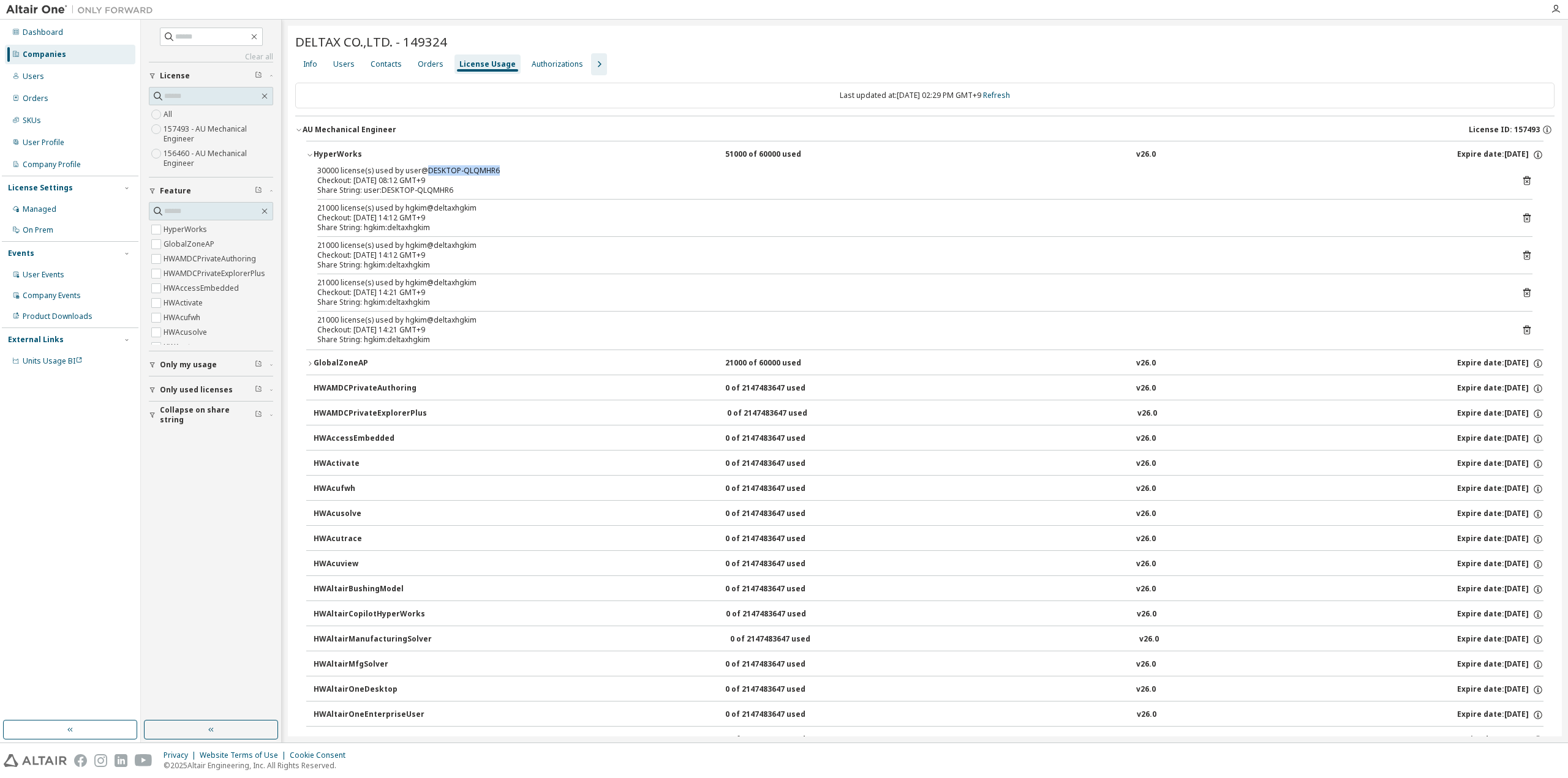
click at [514, 171] on div "30000 license(s) used by user@DESKTOP-QLQMHR6" at bounding box center [910, 171] width 1186 height 10
drag, startPoint x: 417, startPoint y: 207, endPoint x: 460, endPoint y: 208, distance: 43.0
click at [460, 208] on div "21000 license(s) used by hgkim@deltaxhgkim" at bounding box center [910, 208] width 1186 height 10
click at [309, 157] on icon "button" at bounding box center [309, 155] width 7 height 7
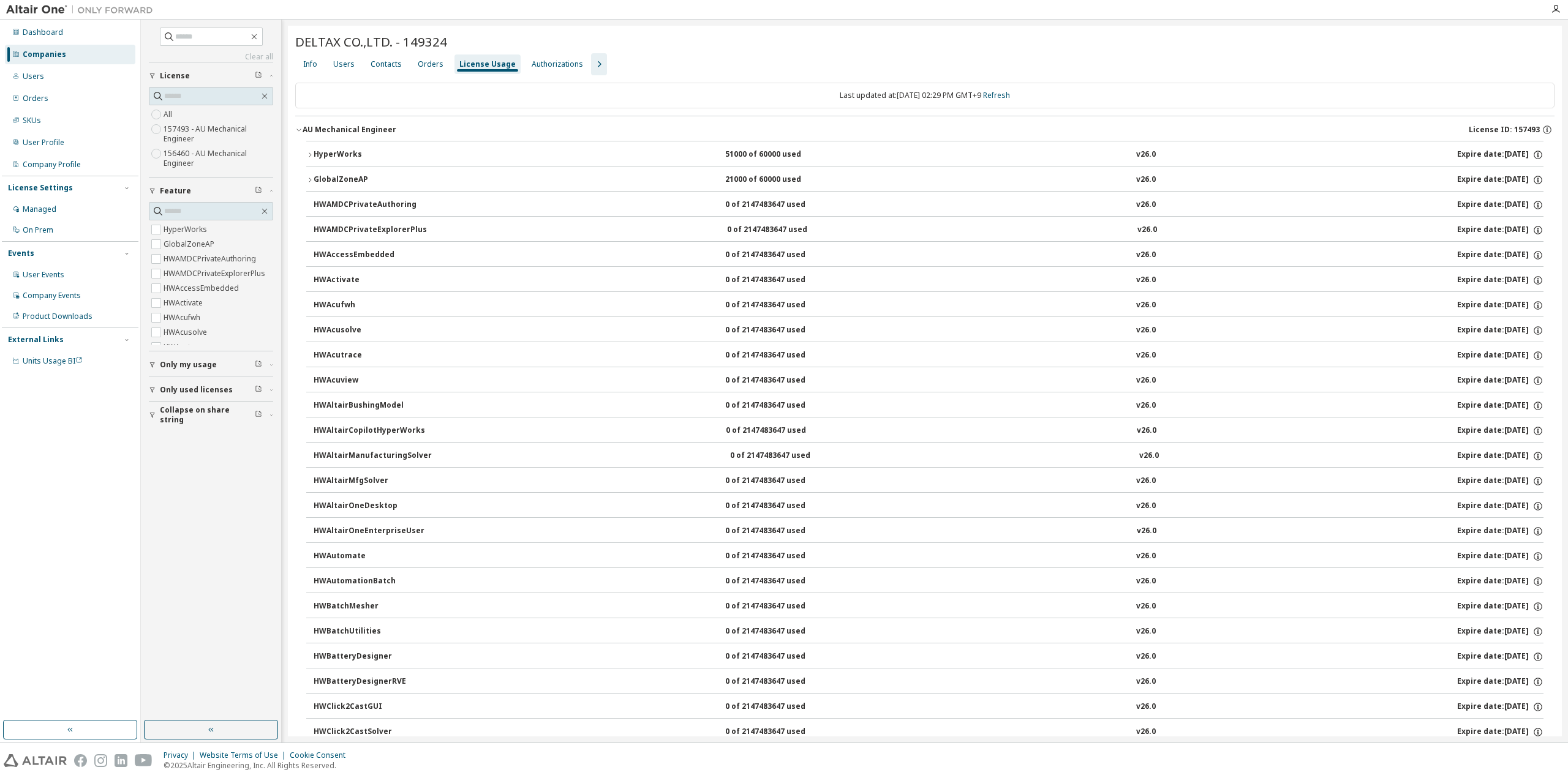
click at [297, 131] on icon "button" at bounding box center [299, 129] width 7 height 7
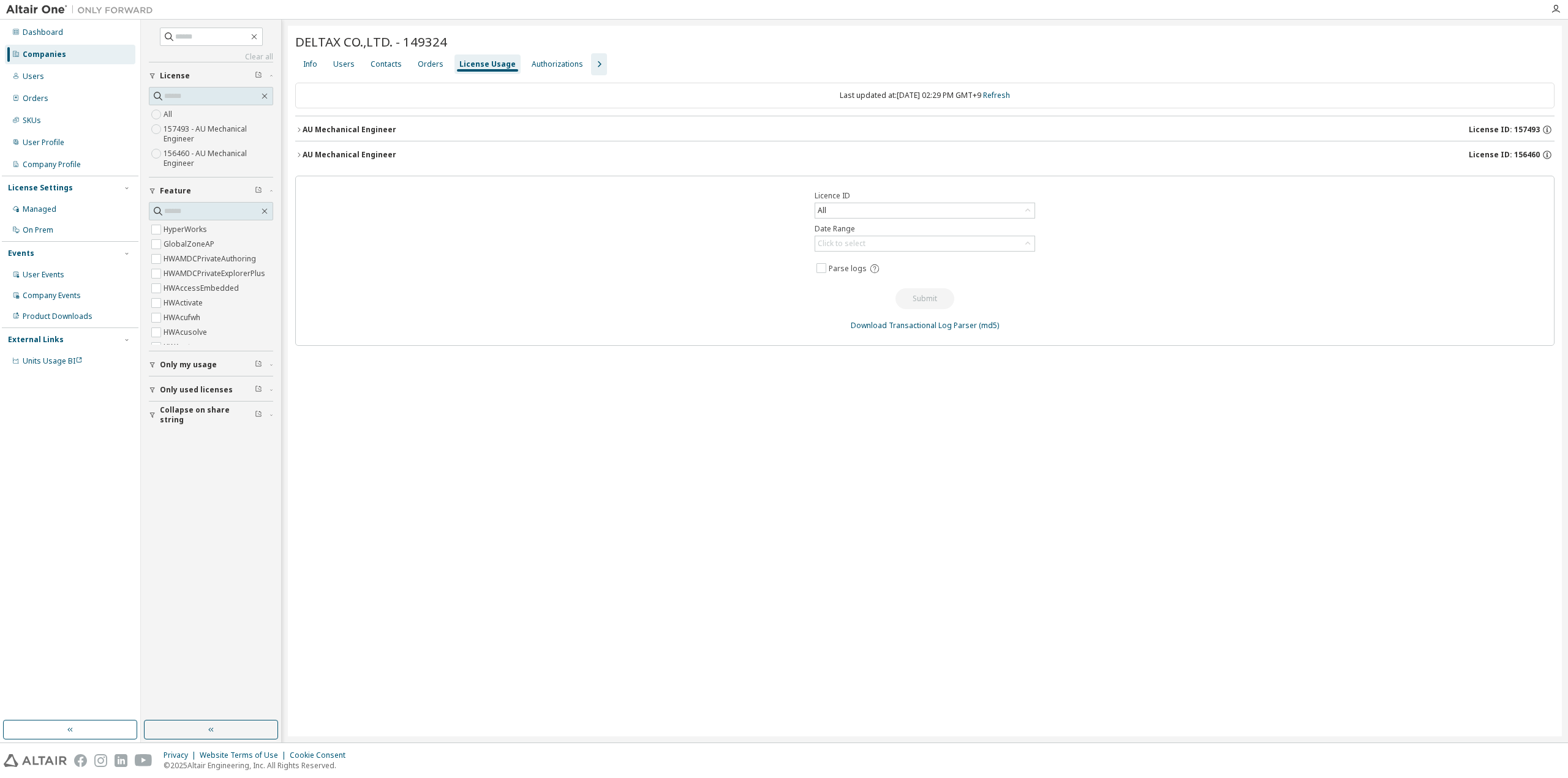
click at [301, 155] on icon "button" at bounding box center [299, 155] width 7 height 7
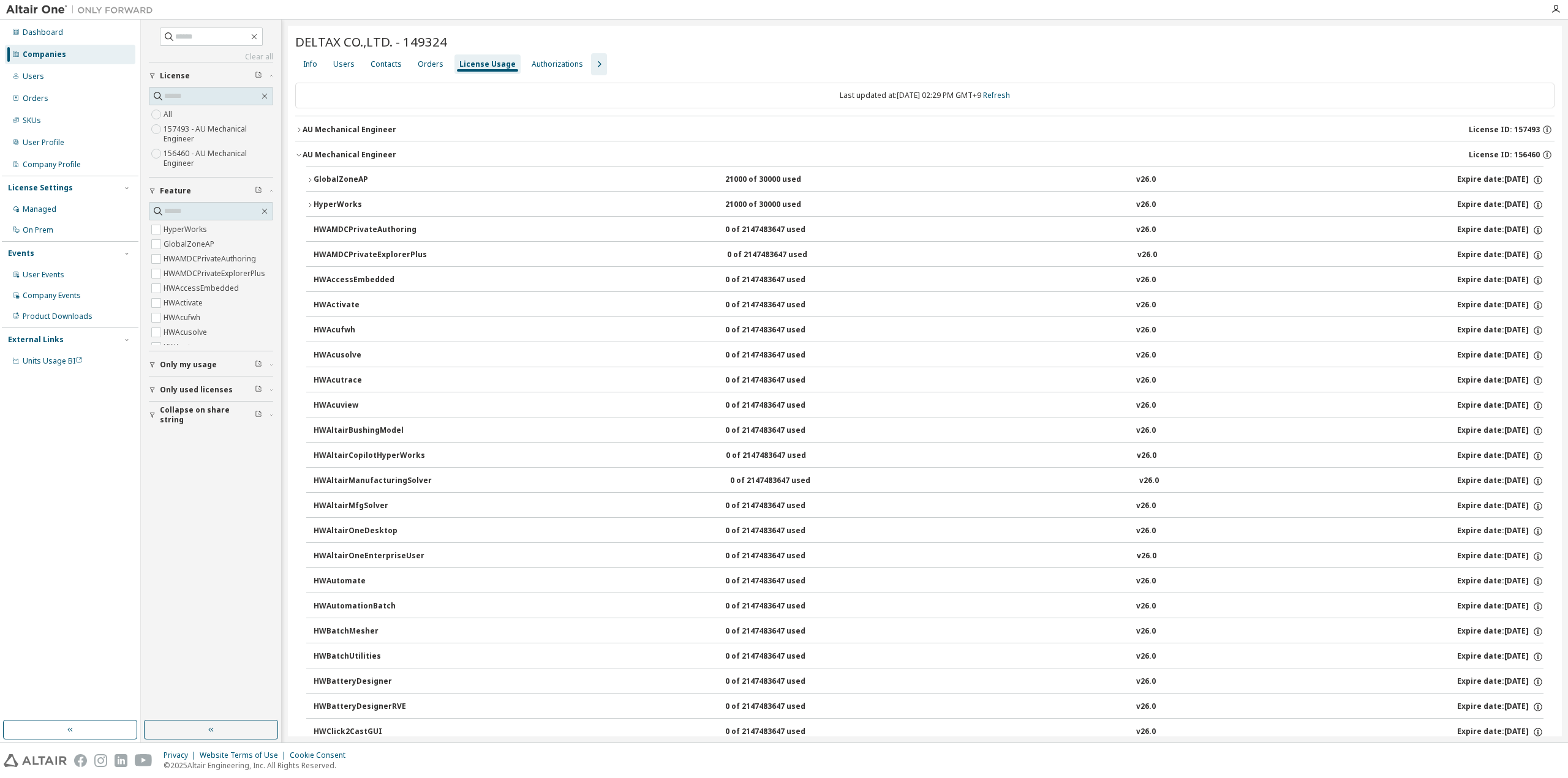
click at [311, 184] on button "GlobalZoneAP 21000 of 30000 used v26.0 Expire date: [DATE]" at bounding box center [924, 180] width 1237 height 27
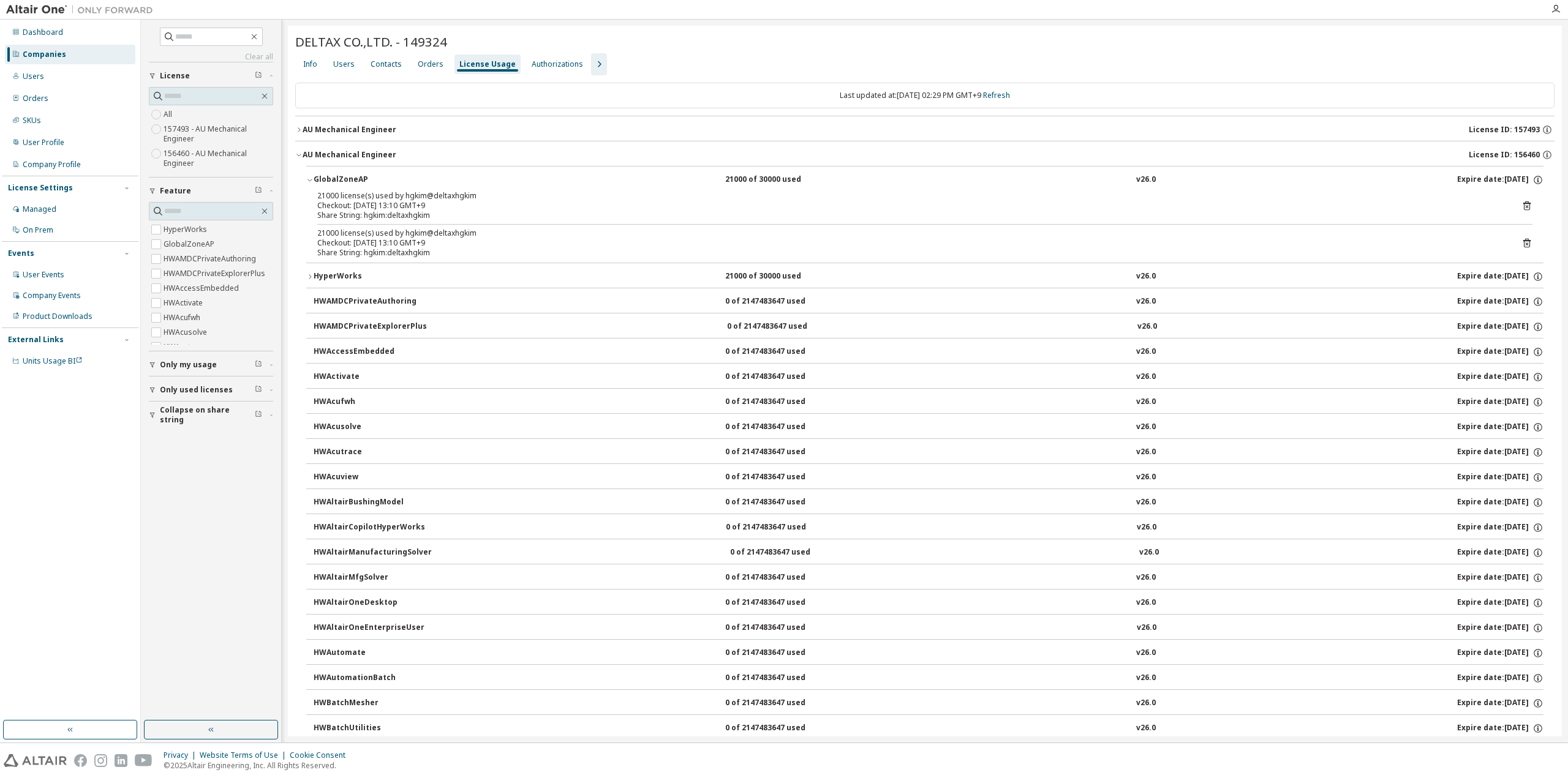
click at [311, 183] on button "GlobalZoneAP 21000 of 30000 used v26.0 Expire date: [DATE]" at bounding box center [924, 180] width 1237 height 27
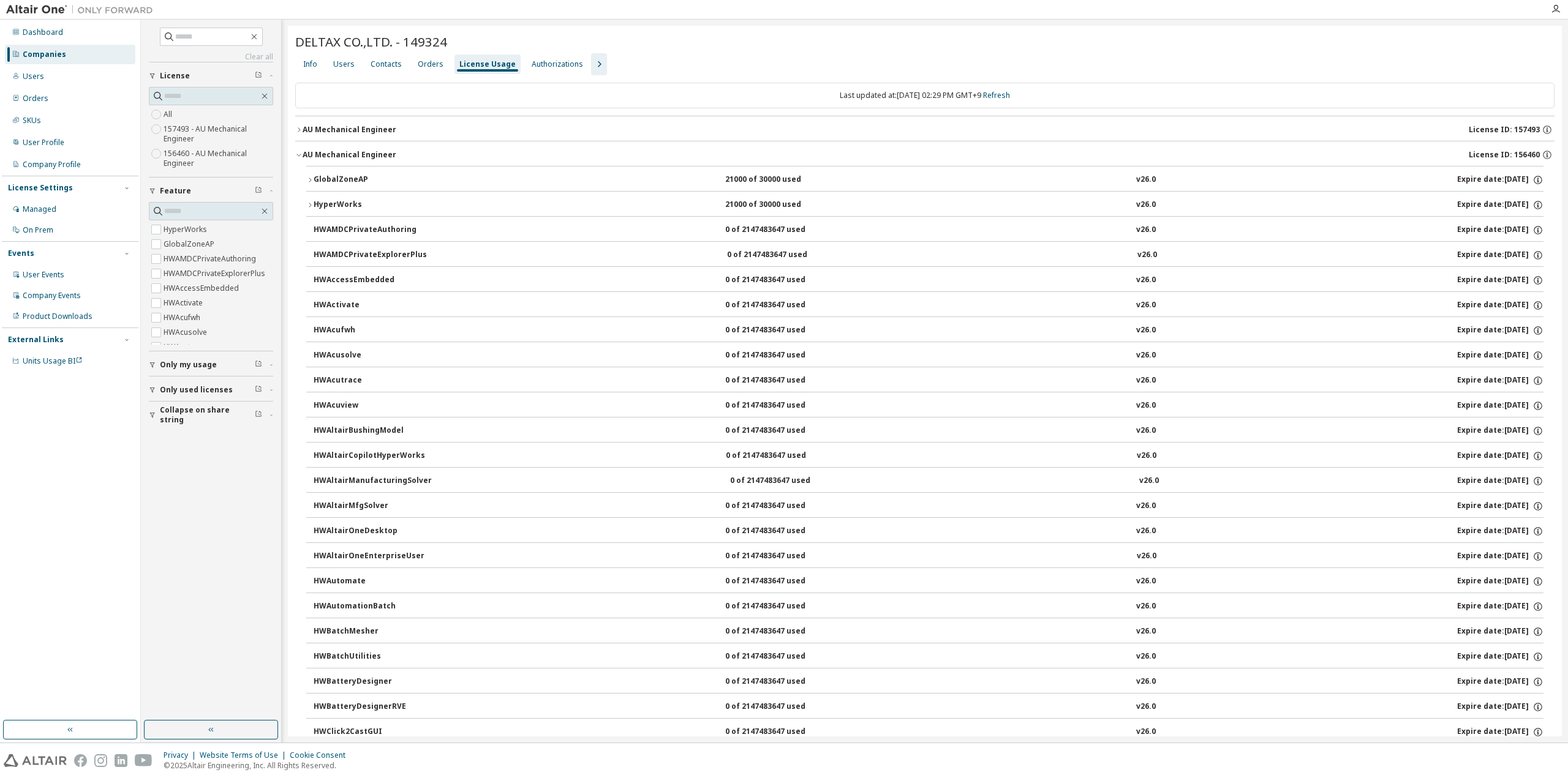
click at [311, 182] on icon "button" at bounding box center [309, 179] width 7 height 7
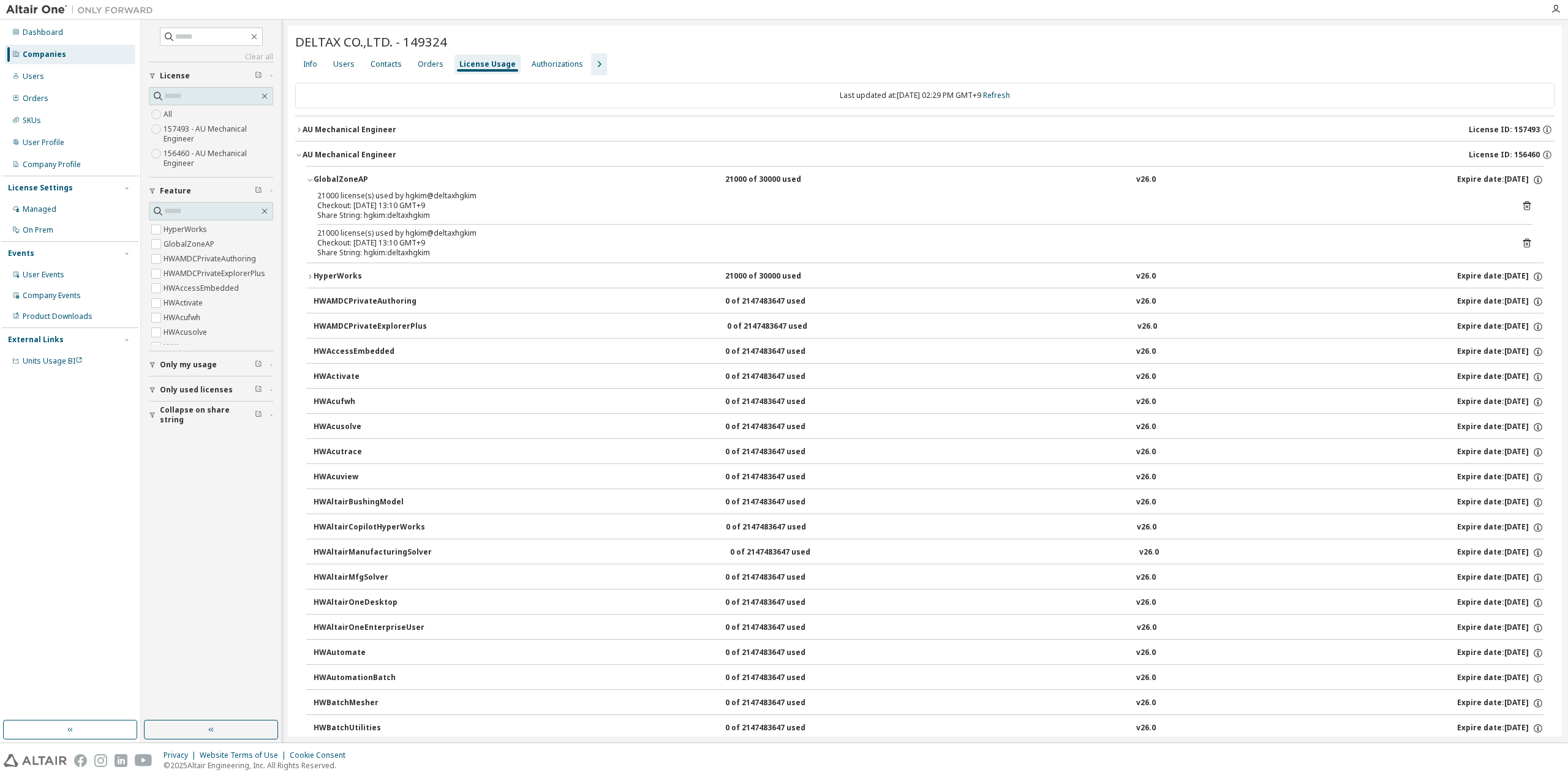
click at [311, 182] on icon "button" at bounding box center [309, 179] width 7 height 7
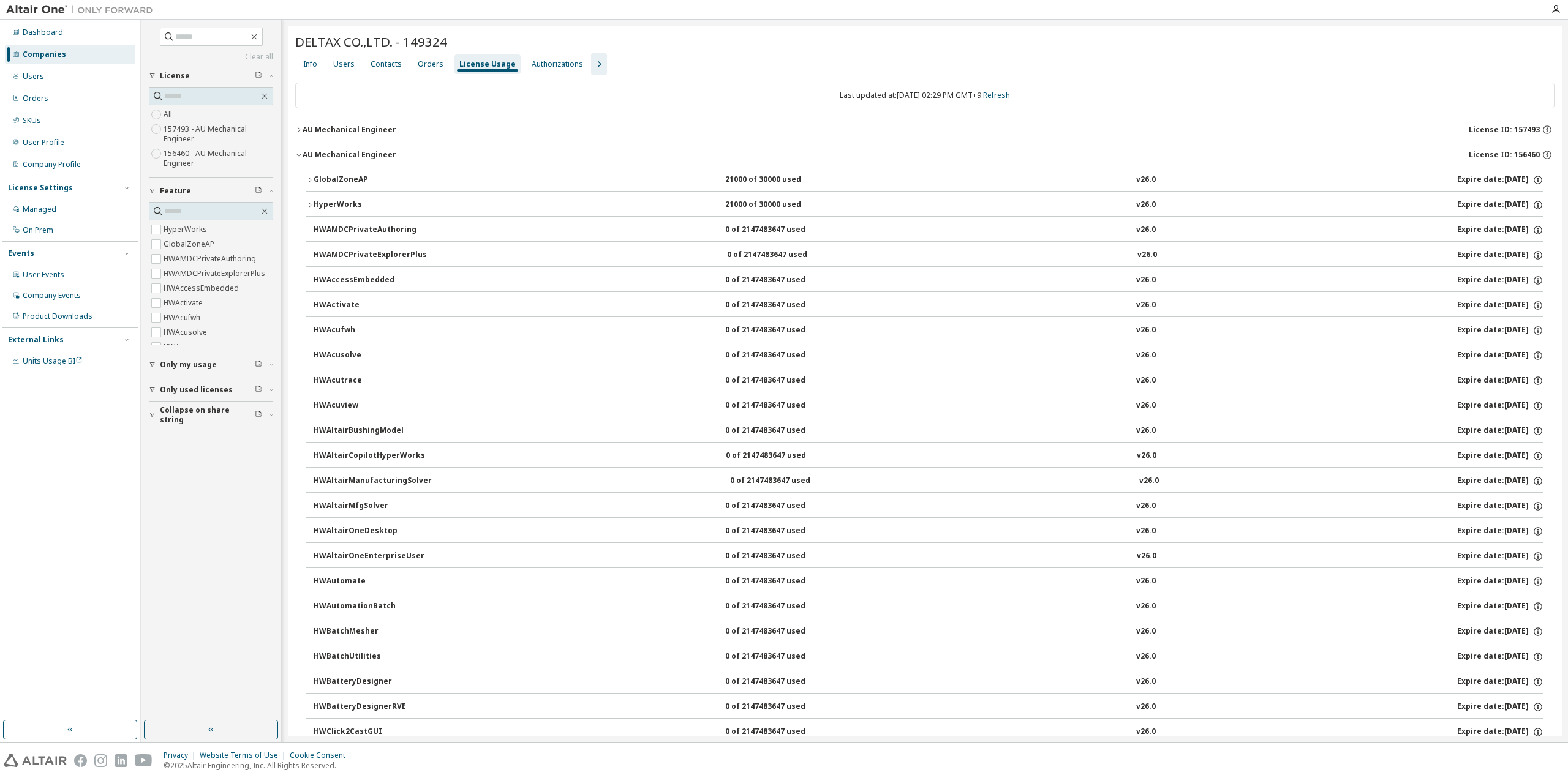
click at [311, 201] on icon "button" at bounding box center [309, 205] width 7 height 7
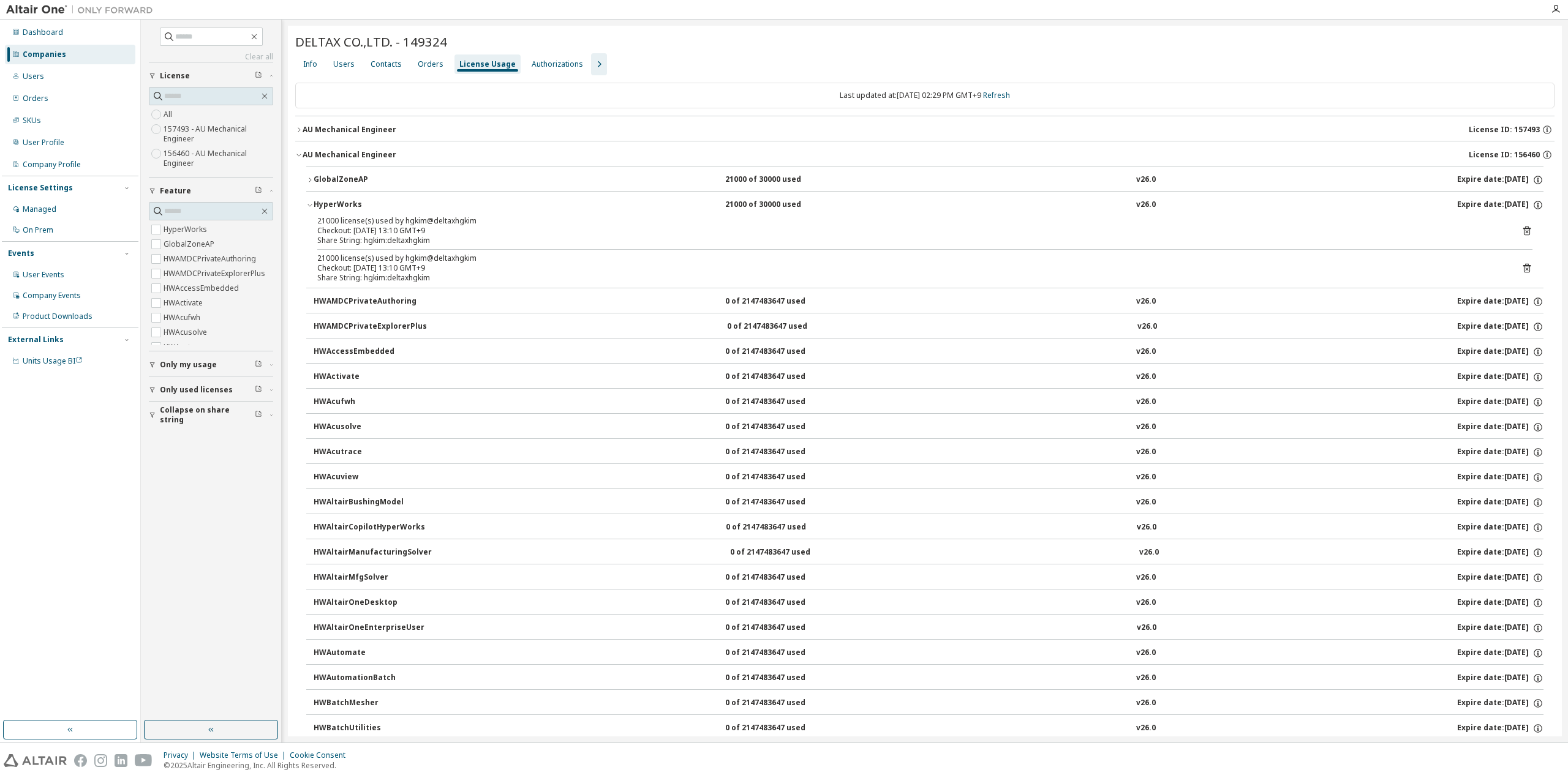
click at [311, 201] on icon "button" at bounding box center [309, 205] width 7 height 7
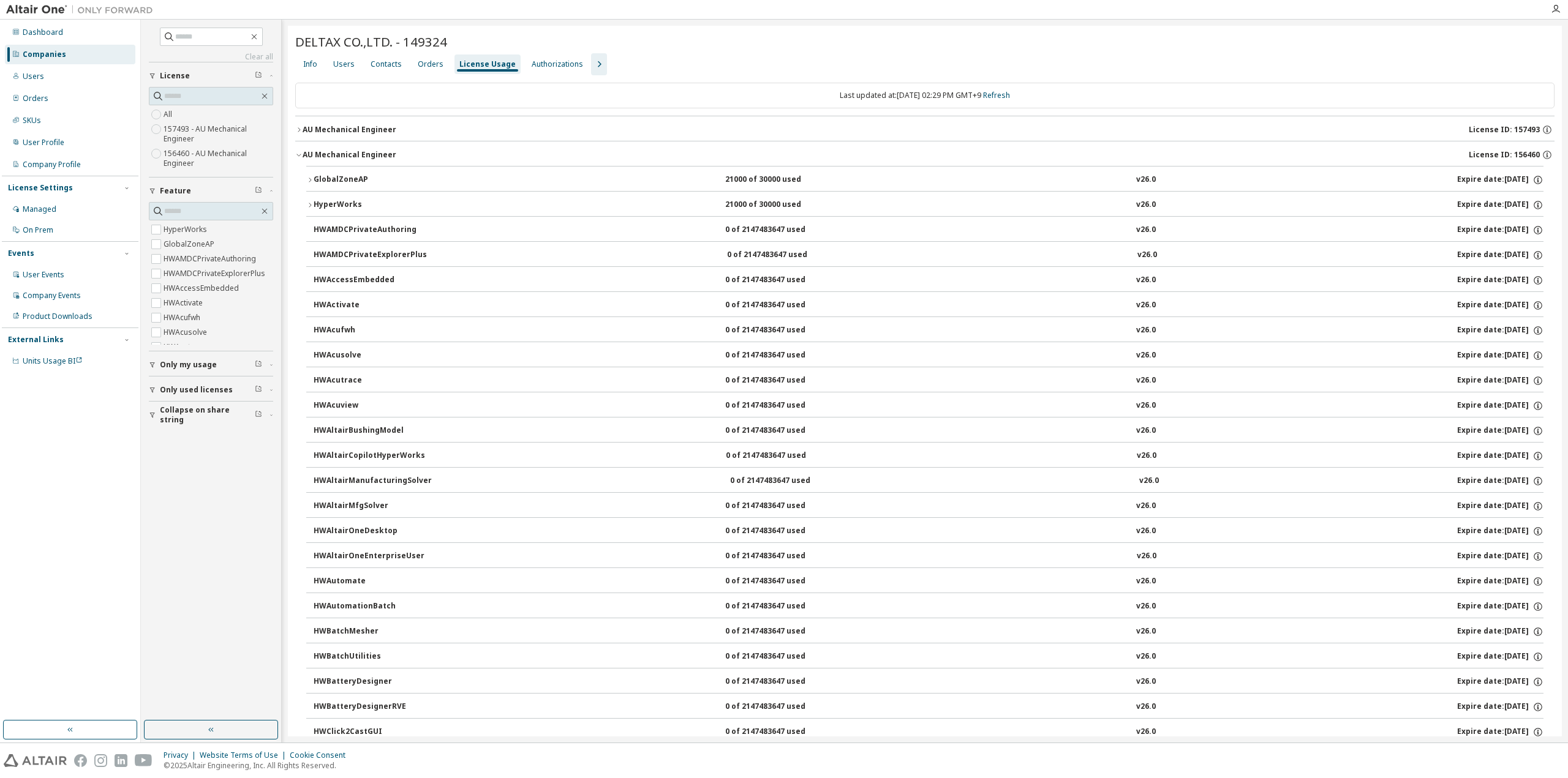
click at [301, 157] on button "AU Mechanical Engineer License ID: 156460" at bounding box center [925, 155] width 1259 height 27
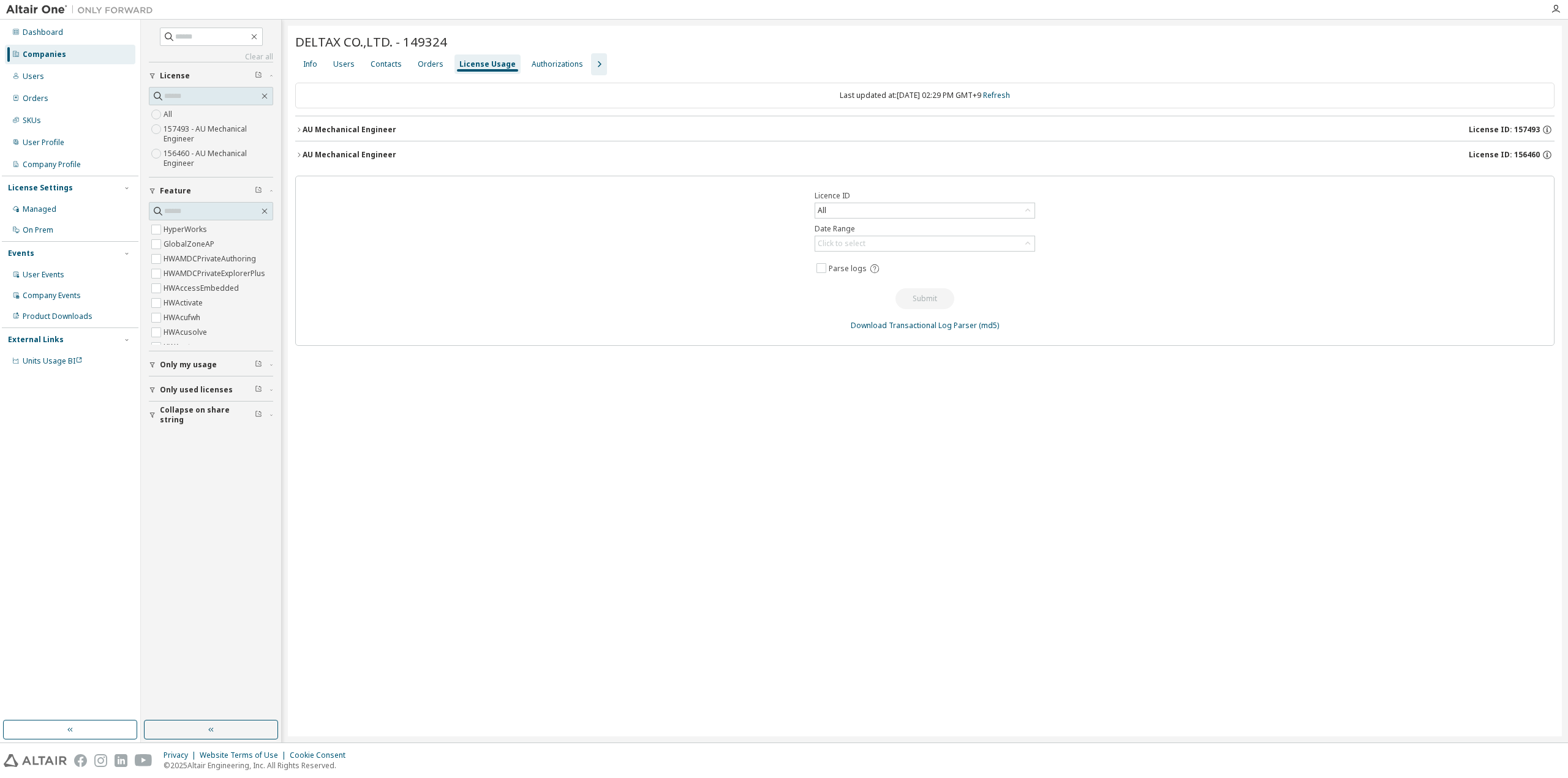
click at [297, 131] on icon "button" at bounding box center [299, 129] width 7 height 7
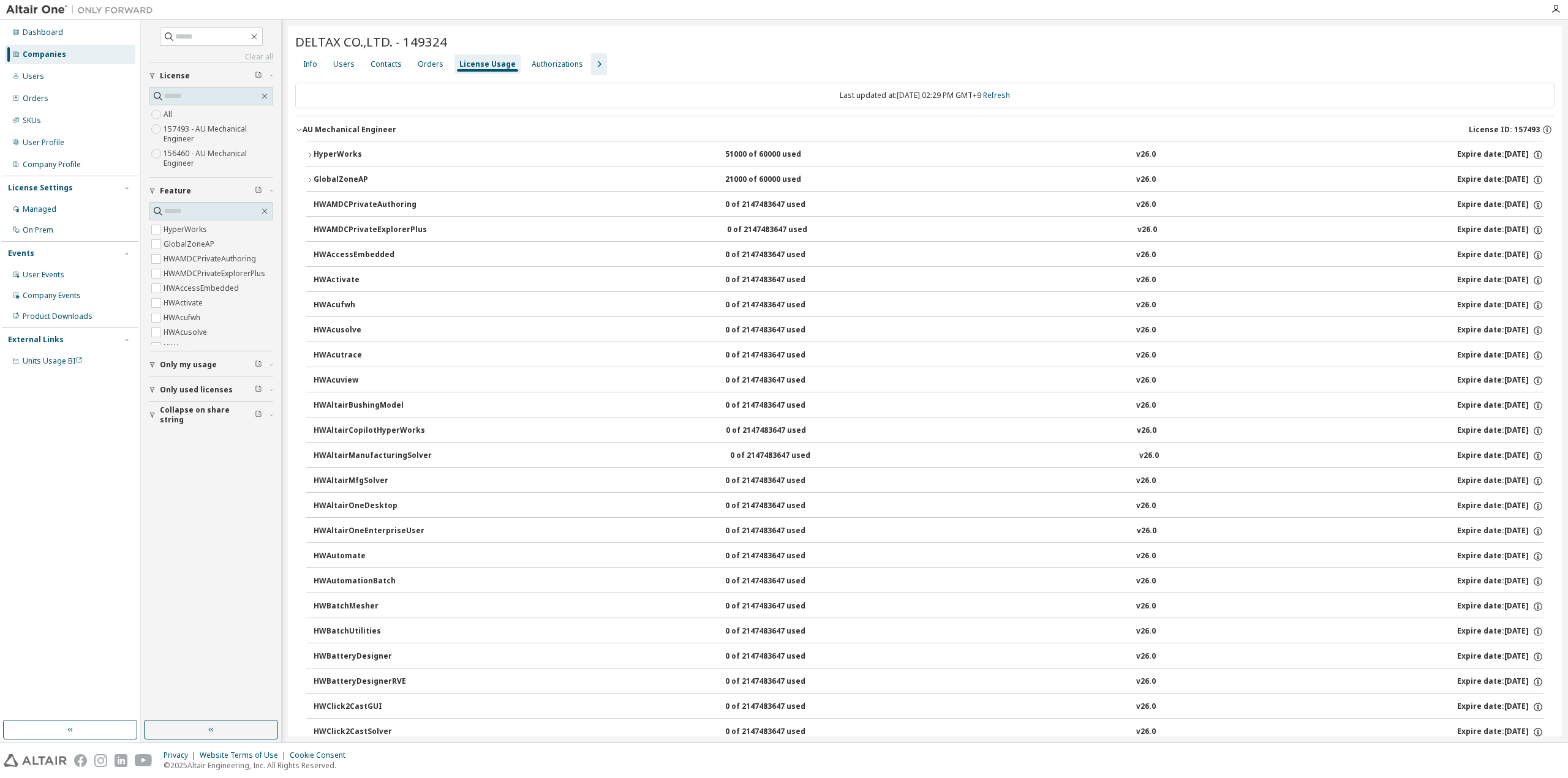
click at [312, 181] on icon "button" at bounding box center [309, 179] width 7 height 7
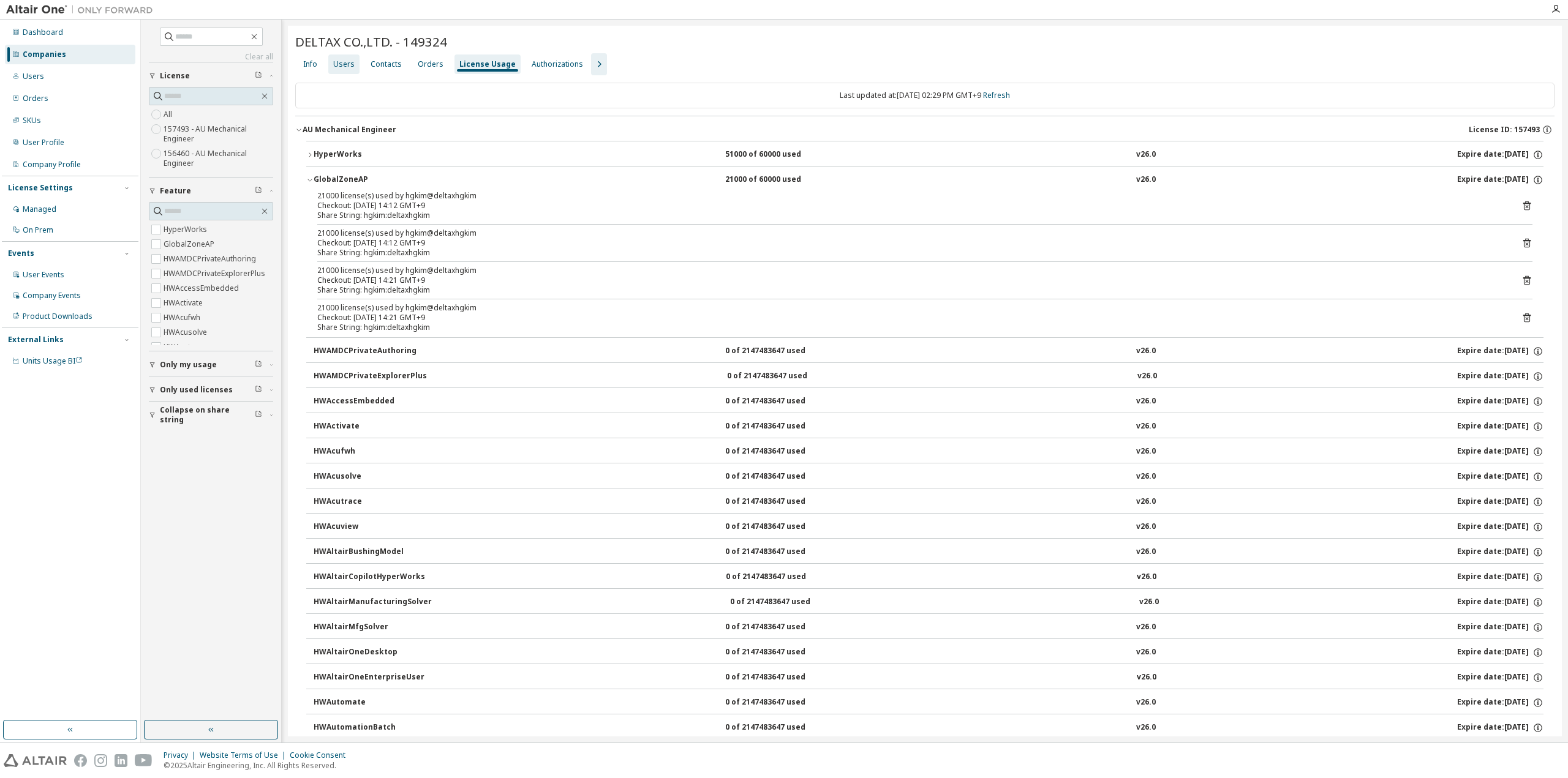
click at [343, 64] on div "Users" at bounding box center [344, 64] width 21 height 10
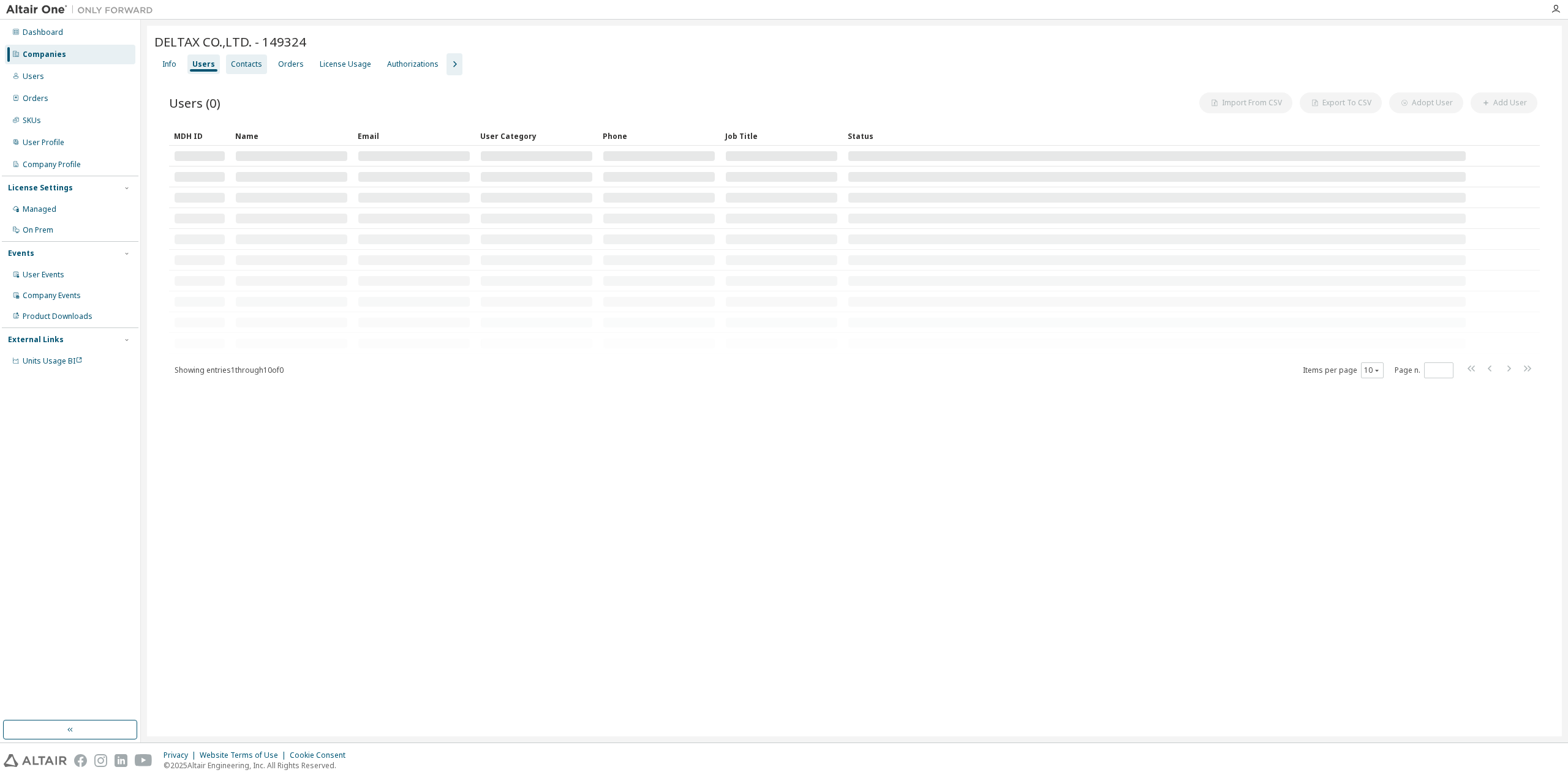
click at [243, 65] on div "Contacts" at bounding box center [246, 64] width 31 height 10
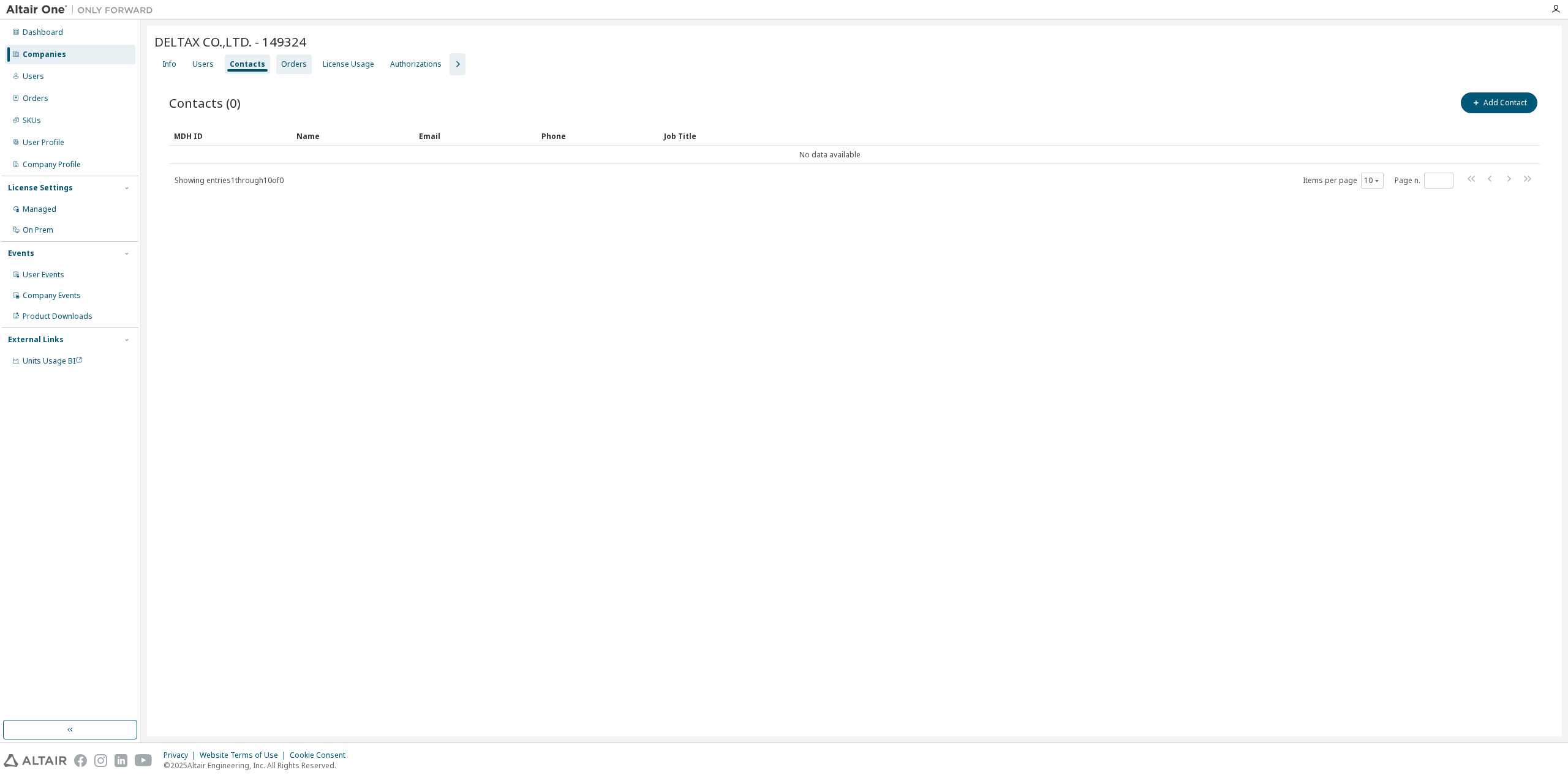
click at [291, 65] on div "Orders" at bounding box center [294, 64] width 26 height 10
click at [337, 67] on div "License Usage" at bounding box center [345, 64] width 51 height 10
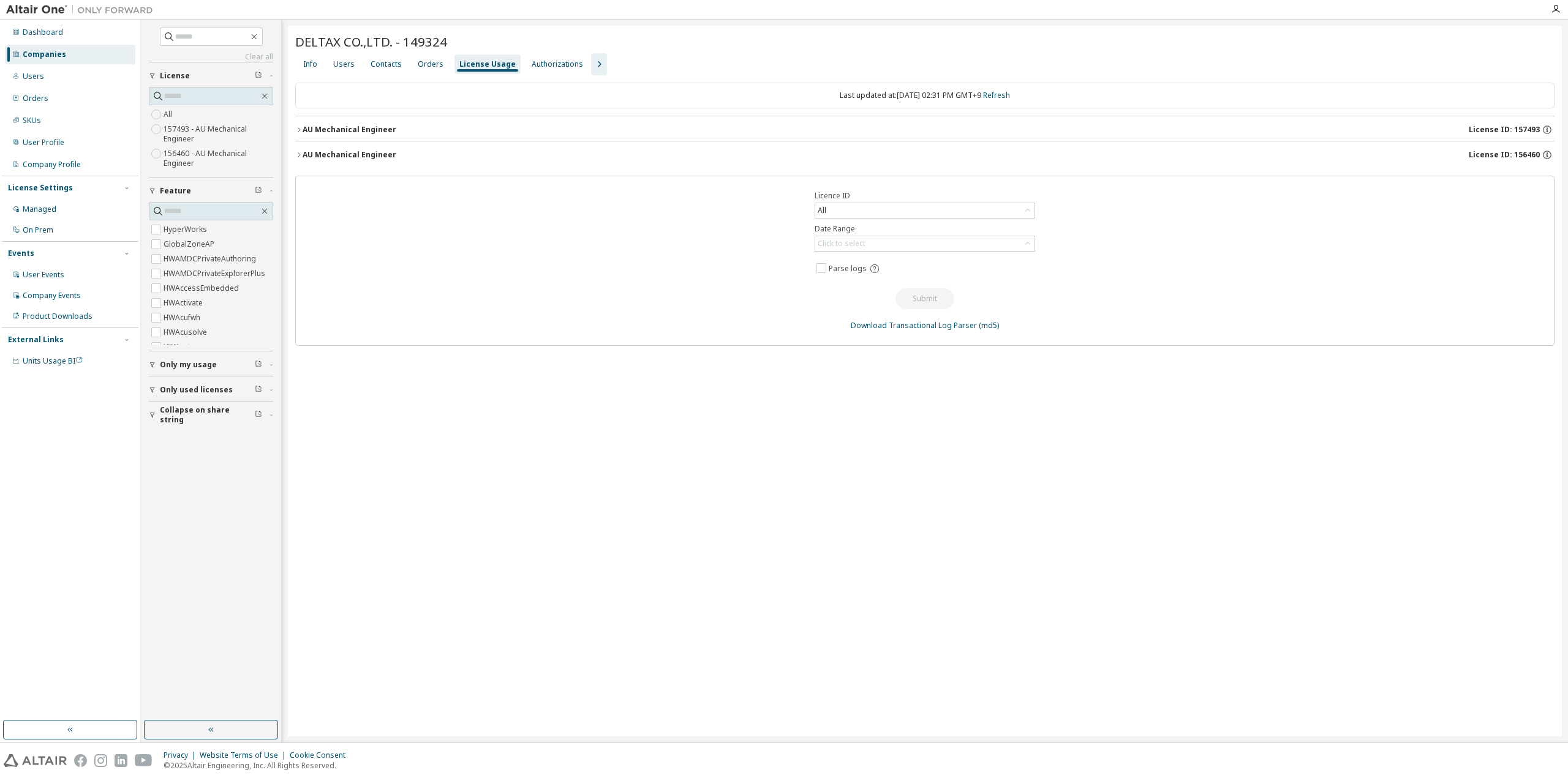
click at [299, 153] on icon "button" at bounding box center [299, 155] width 7 height 7
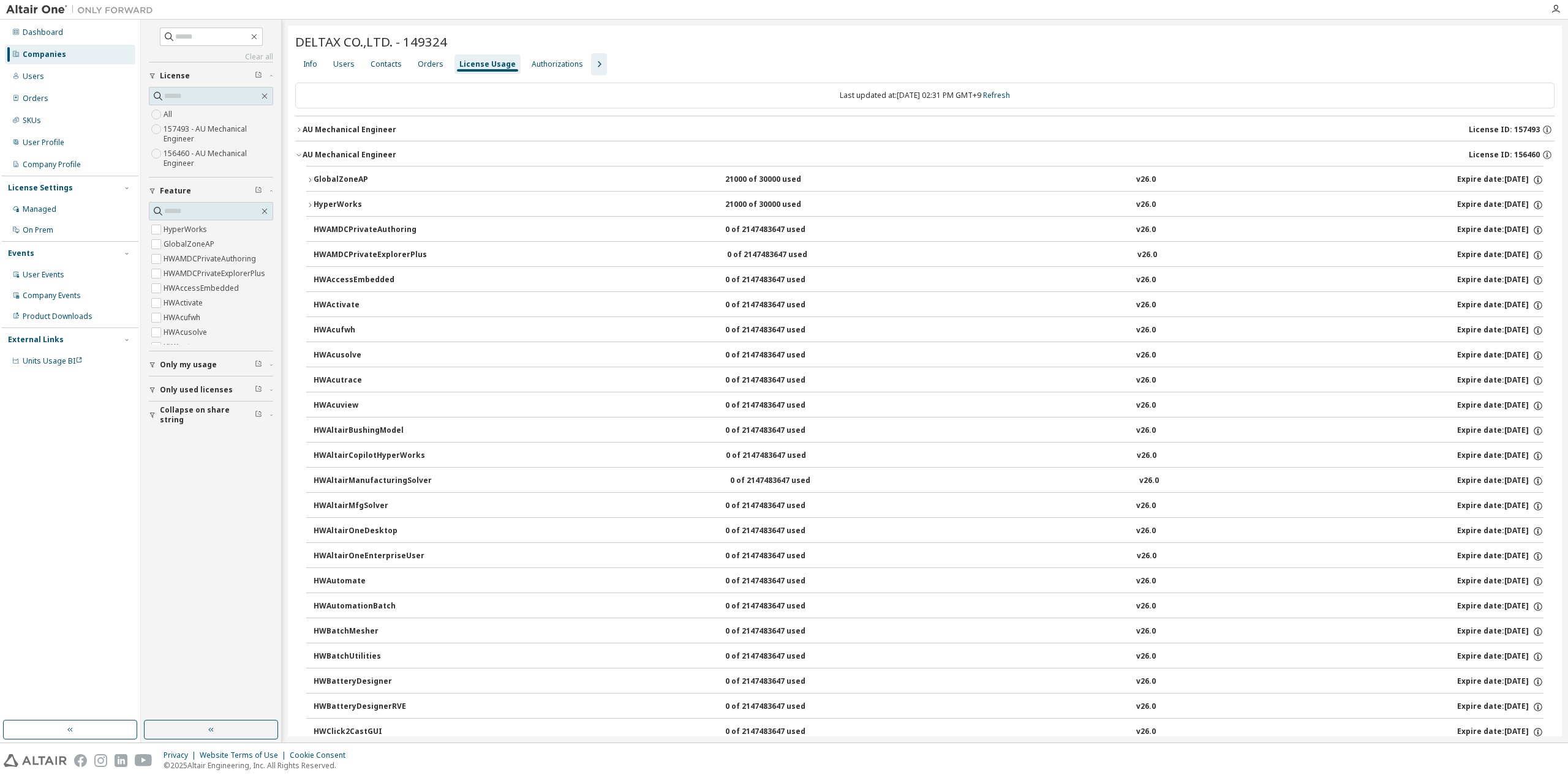
click at [299, 124] on button "AU Mechanical Engineer License ID: 157493" at bounding box center [925, 129] width 1259 height 27
click at [309, 158] on button "HyperWorks 51000 of 60000 used v26.0 Expire date: [DATE]" at bounding box center [924, 155] width 1237 height 27
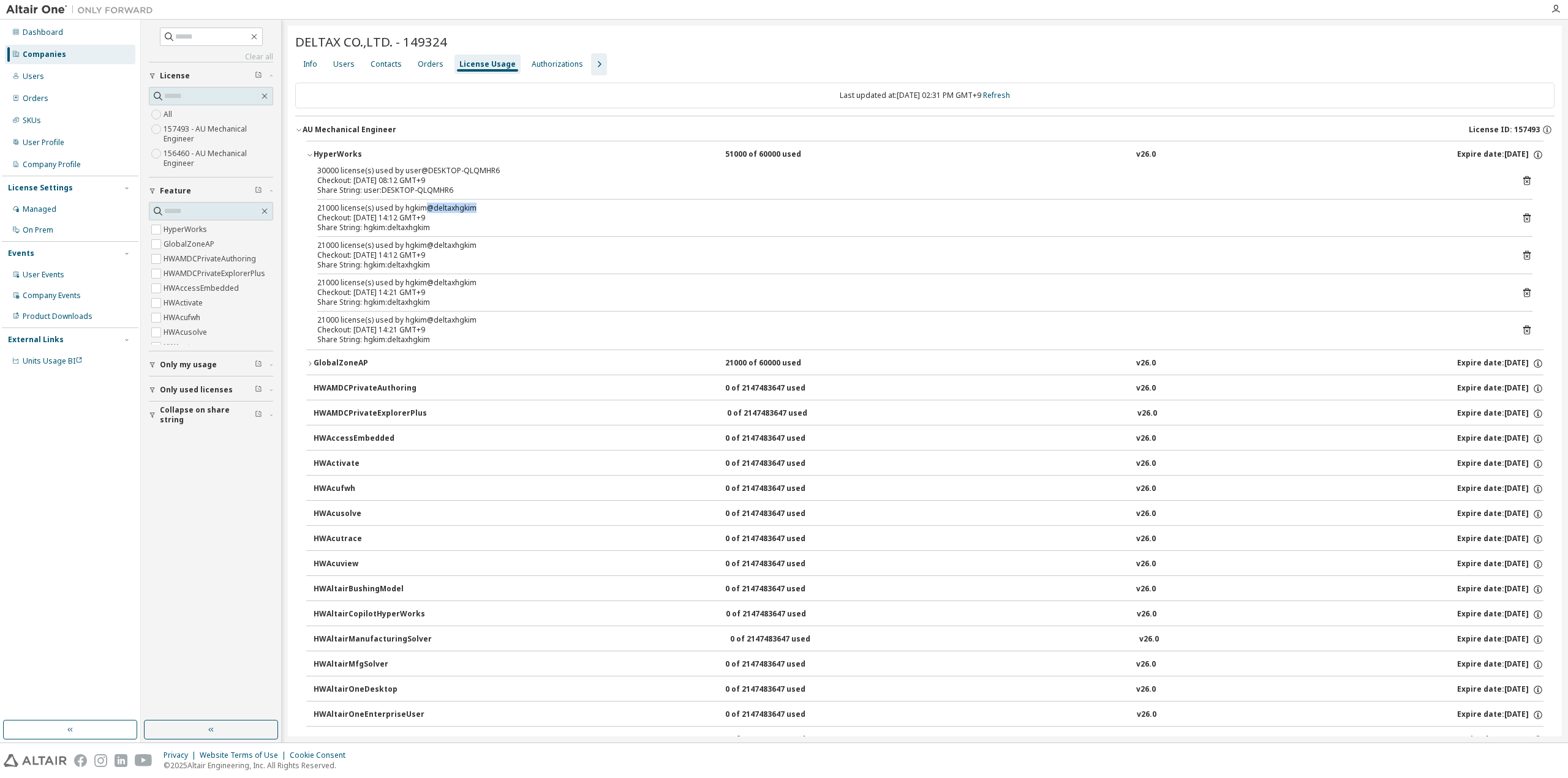
drag, startPoint x: 422, startPoint y: 207, endPoint x: 489, endPoint y: 209, distance: 67.0
click at [489, 209] on div "21000 license(s) used by hgkim@deltaxhgkim" at bounding box center [910, 208] width 1186 height 10
click at [309, 155] on icon "button" at bounding box center [309, 155] width 4 height 3
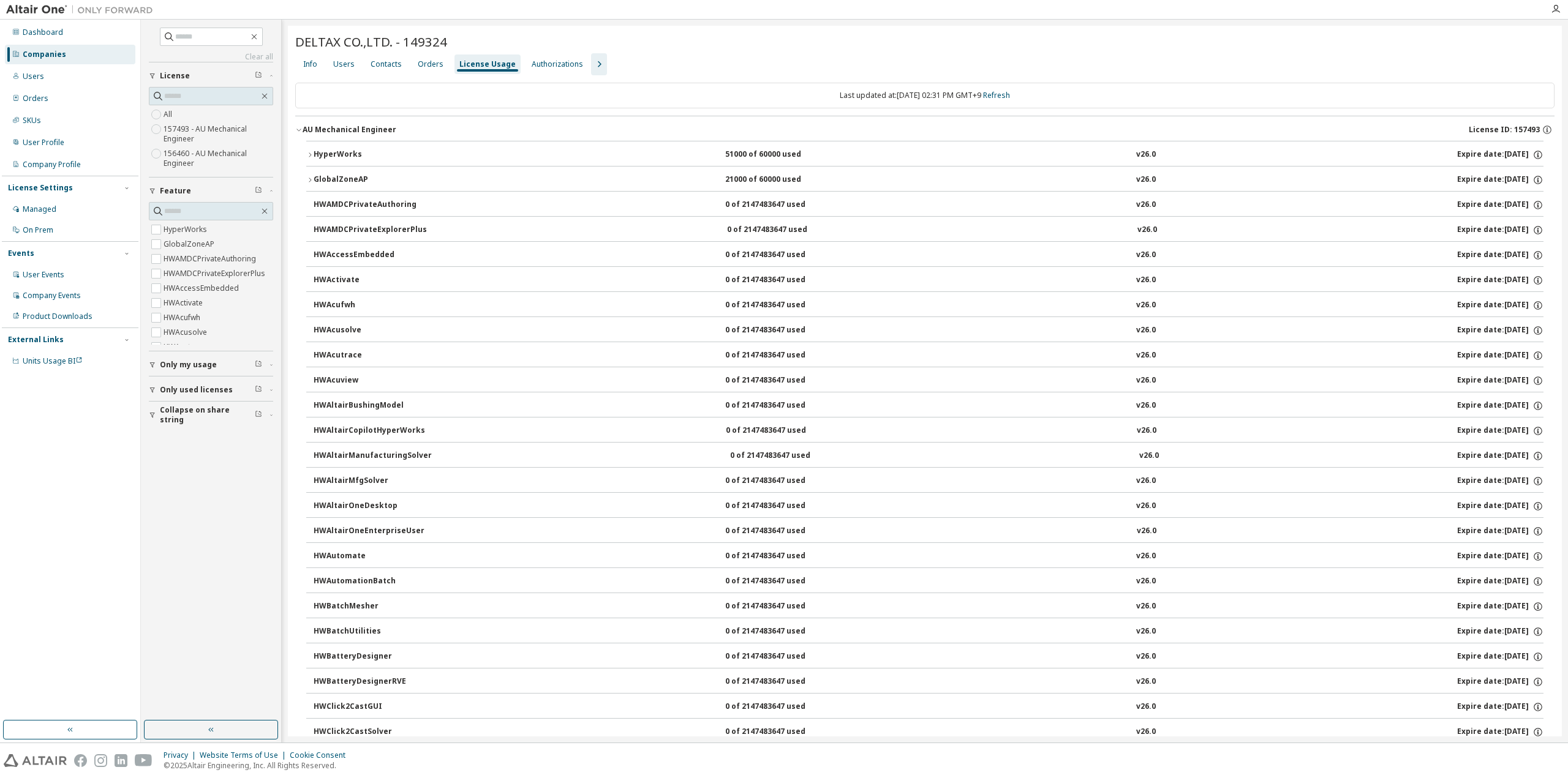
click at [309, 176] on icon "button" at bounding box center [309, 179] width 7 height 7
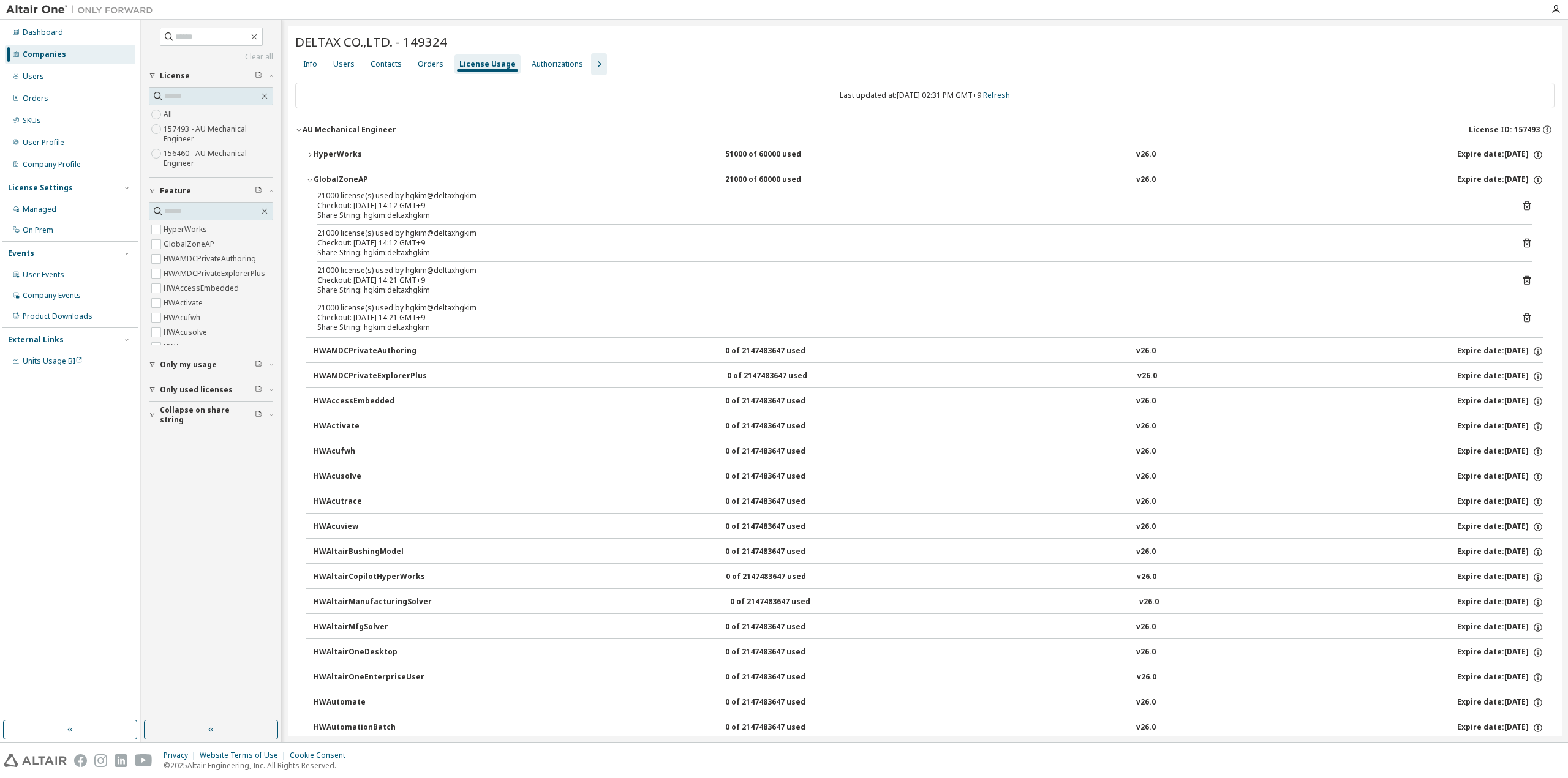
click at [309, 176] on icon "button" at bounding box center [309, 179] width 7 height 7
